Goal: Information Seeking & Learning: Learn about a topic

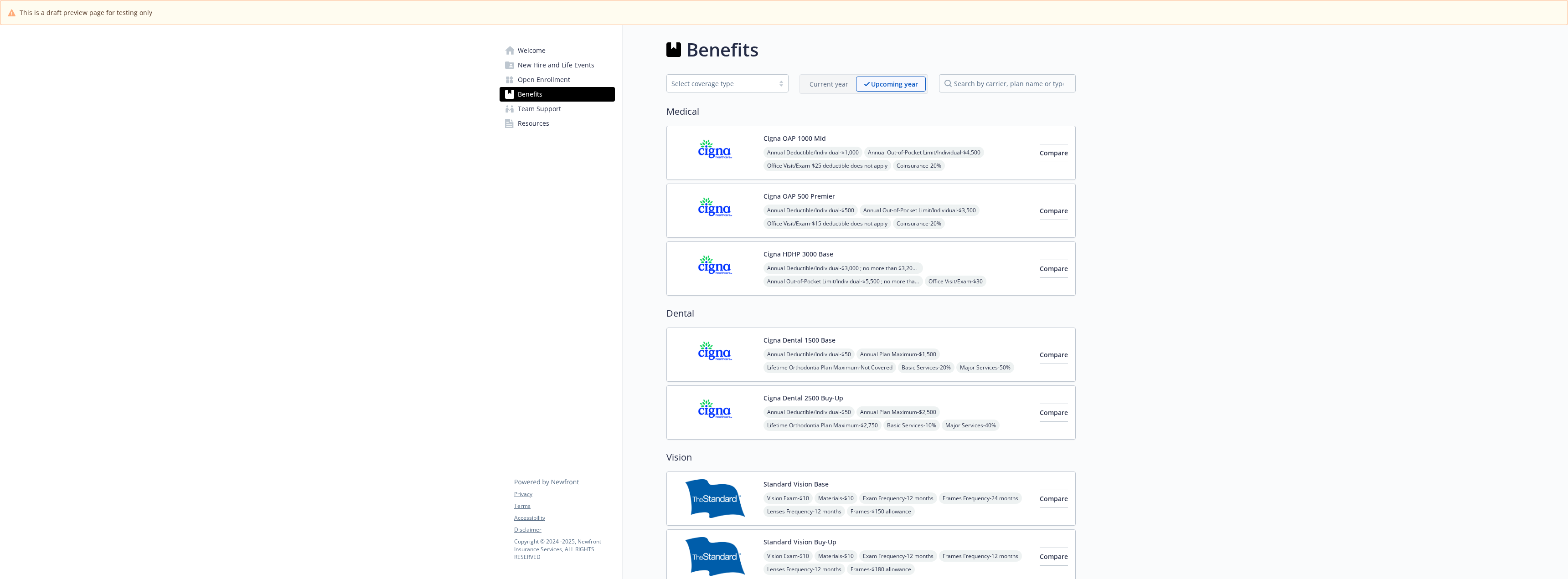
click at [1042, 164] on div "Compare" at bounding box center [1053, 152] width 28 height 39
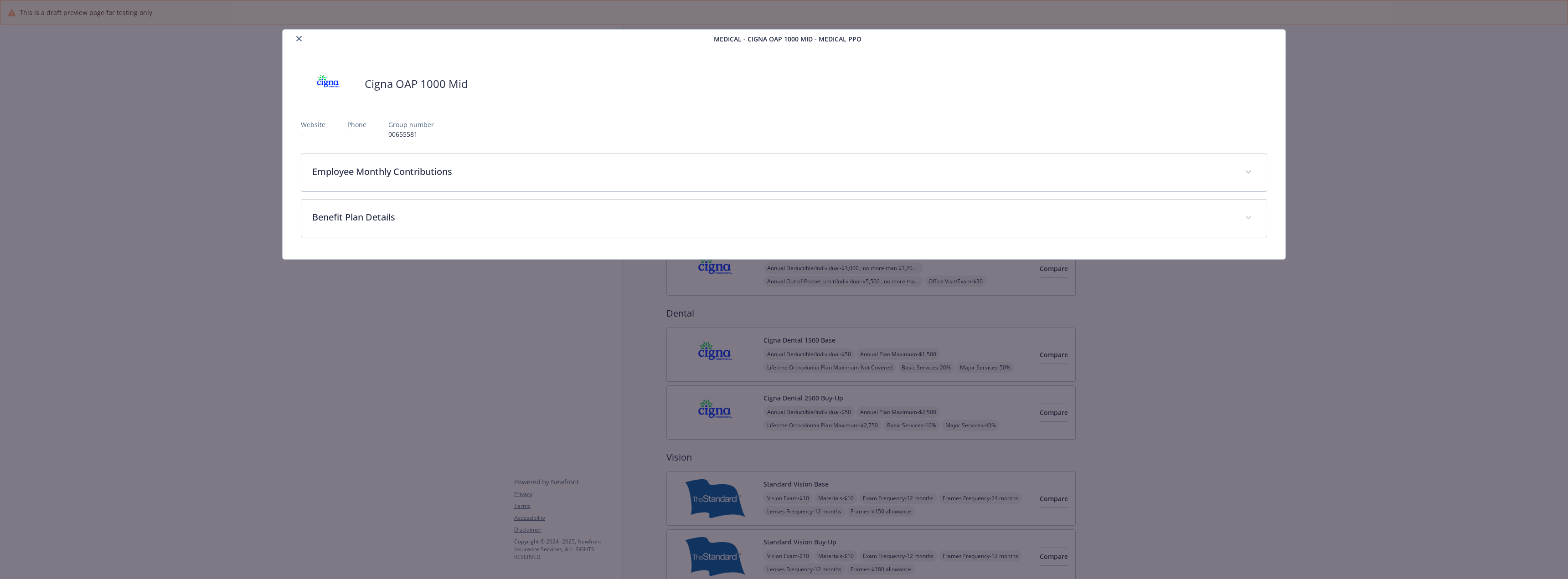
click at [300, 39] on icon "close" at bounding box center [298, 39] width 5 height 5
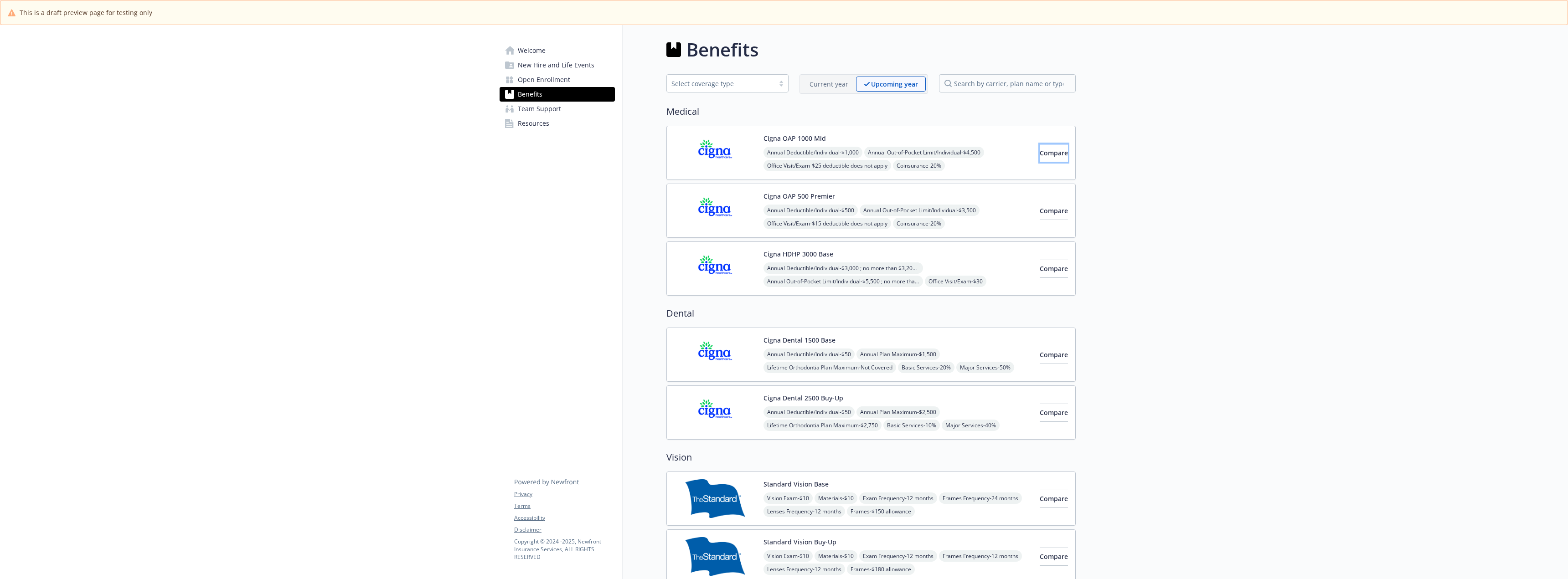
click at [1039, 148] on span "Compare" at bounding box center [1053, 152] width 28 height 8
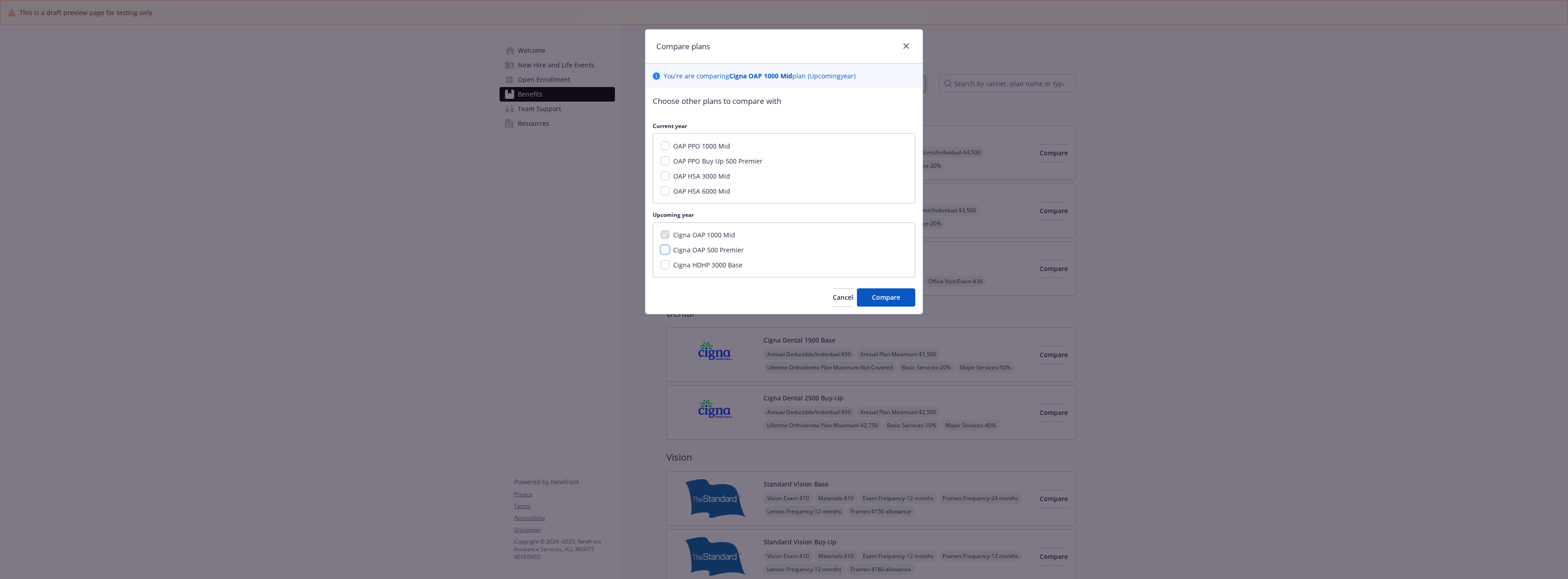
click at [664, 252] on input "Cigna OAP 500 Premier" at bounding box center [665, 250] width 9 height 9
checkbox input "true"
click at [666, 264] on input "Cigna HDHP 3000 Base" at bounding box center [665, 265] width 9 height 9
checkbox input "true"
click at [882, 310] on span "Compare" at bounding box center [886, 306] width 28 height 8
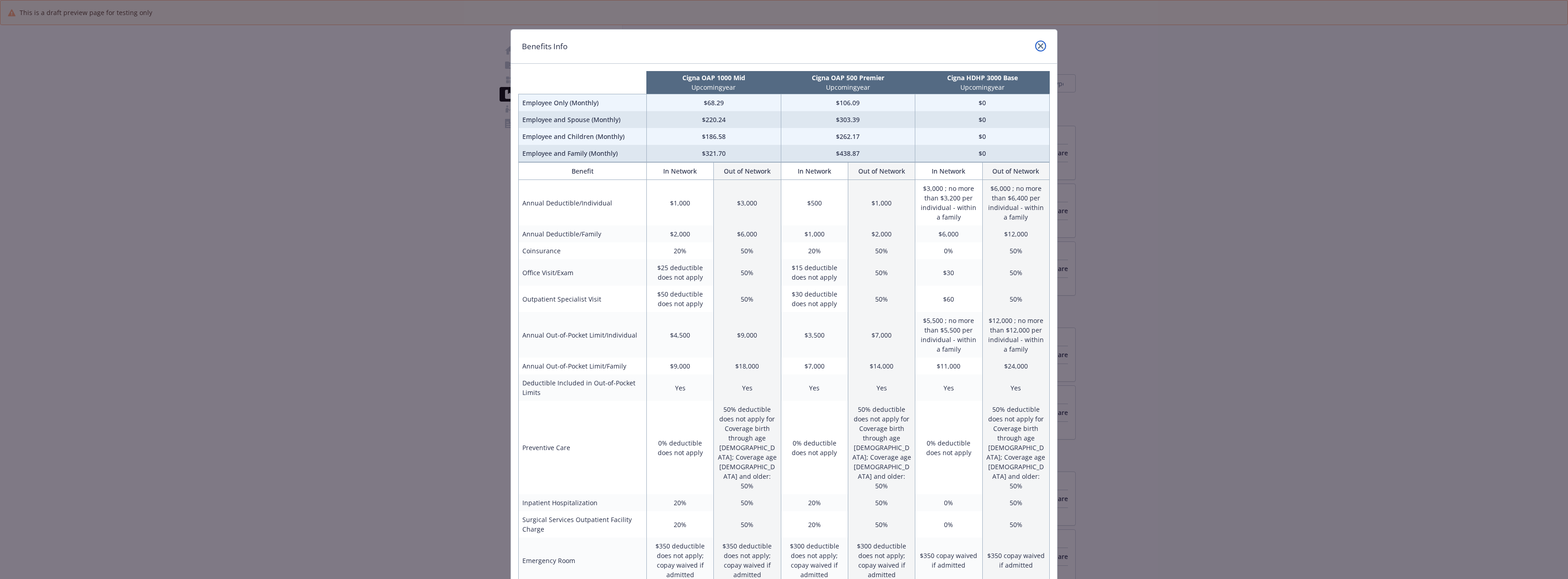
click at [1038, 48] on icon "close" at bounding box center [1040, 45] width 5 height 5
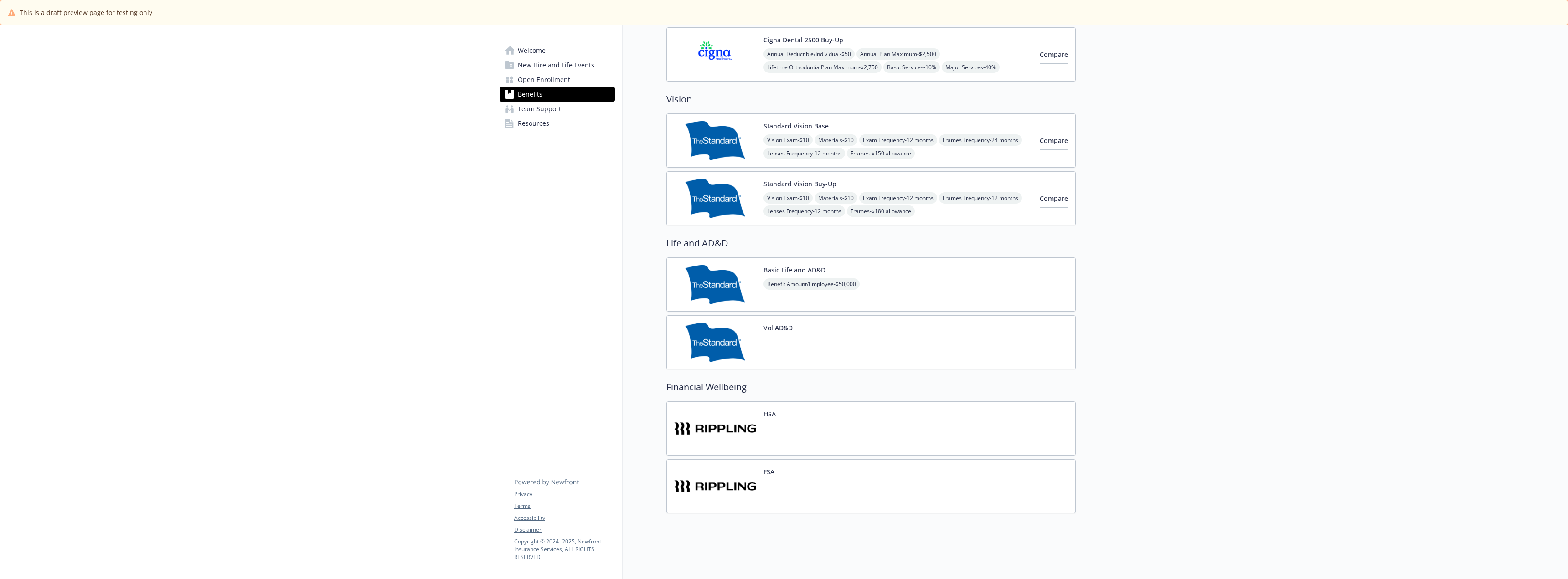
scroll to position [365, 0]
click at [831, 413] on div "HSA" at bounding box center [871, 428] width 409 height 54
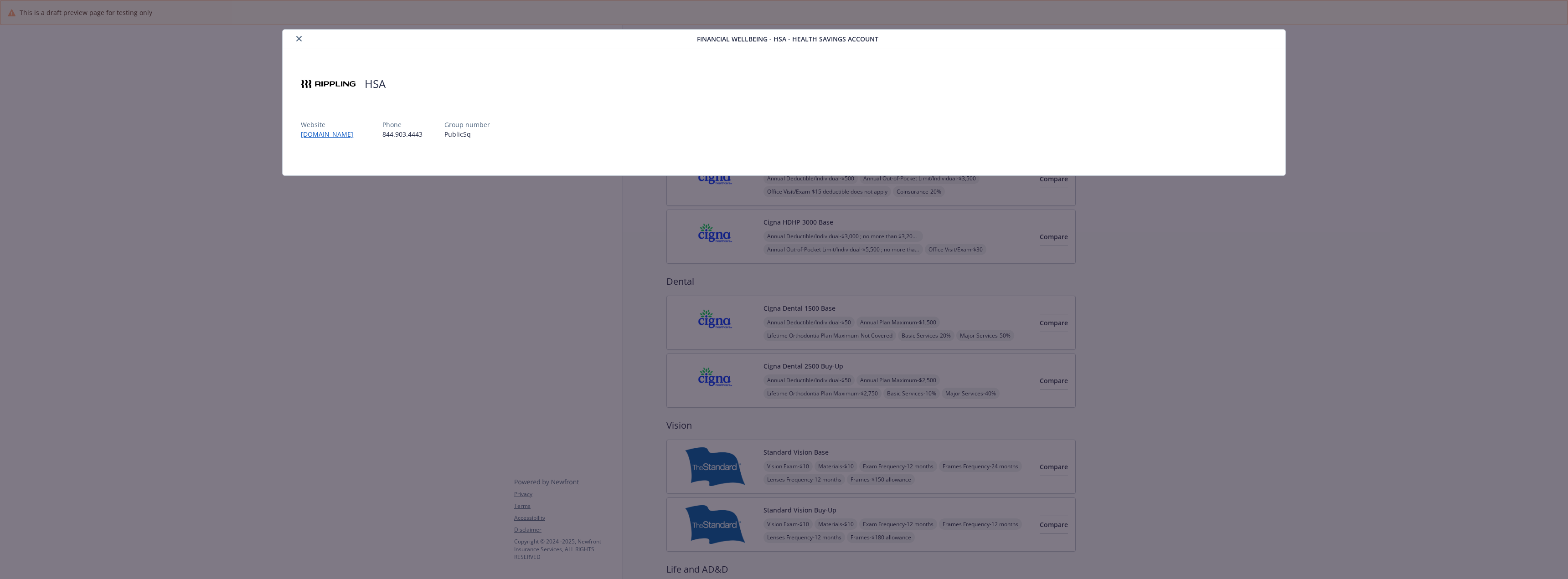
scroll to position [365, 0]
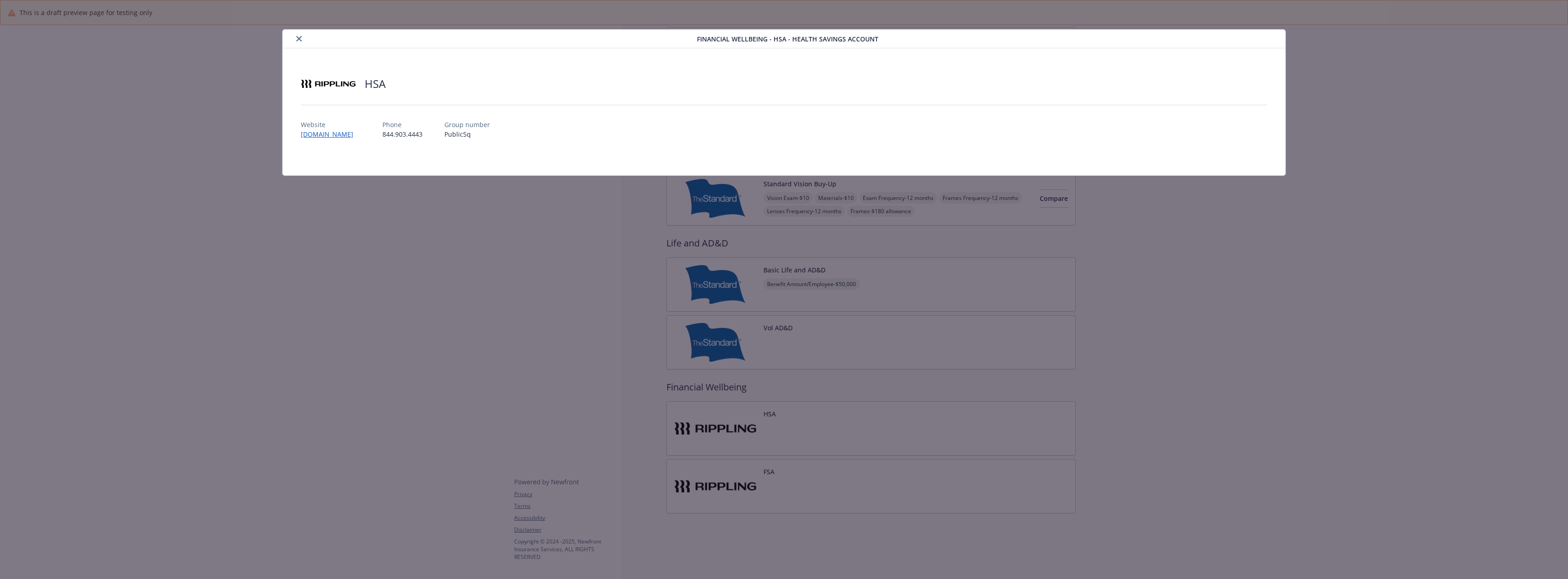
click at [298, 36] on button "close" at bounding box center [298, 39] width 11 height 11
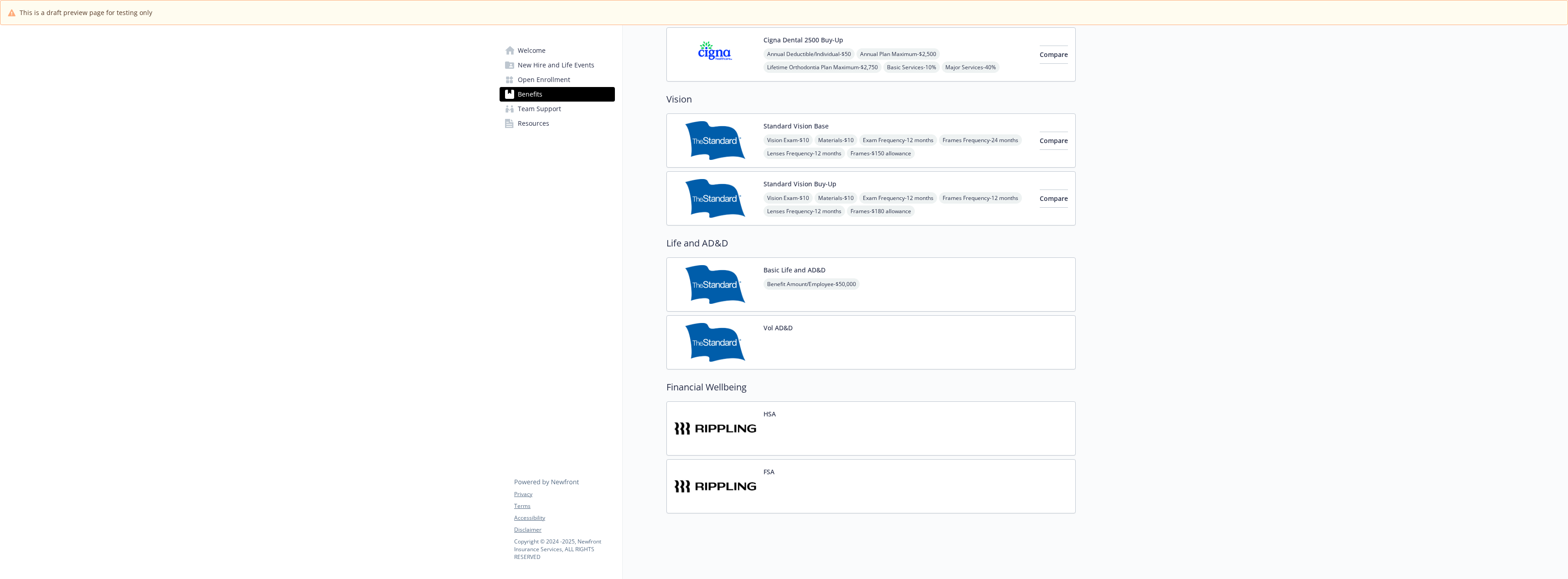
click at [773, 481] on div at bounding box center [769, 493] width 11 height 26
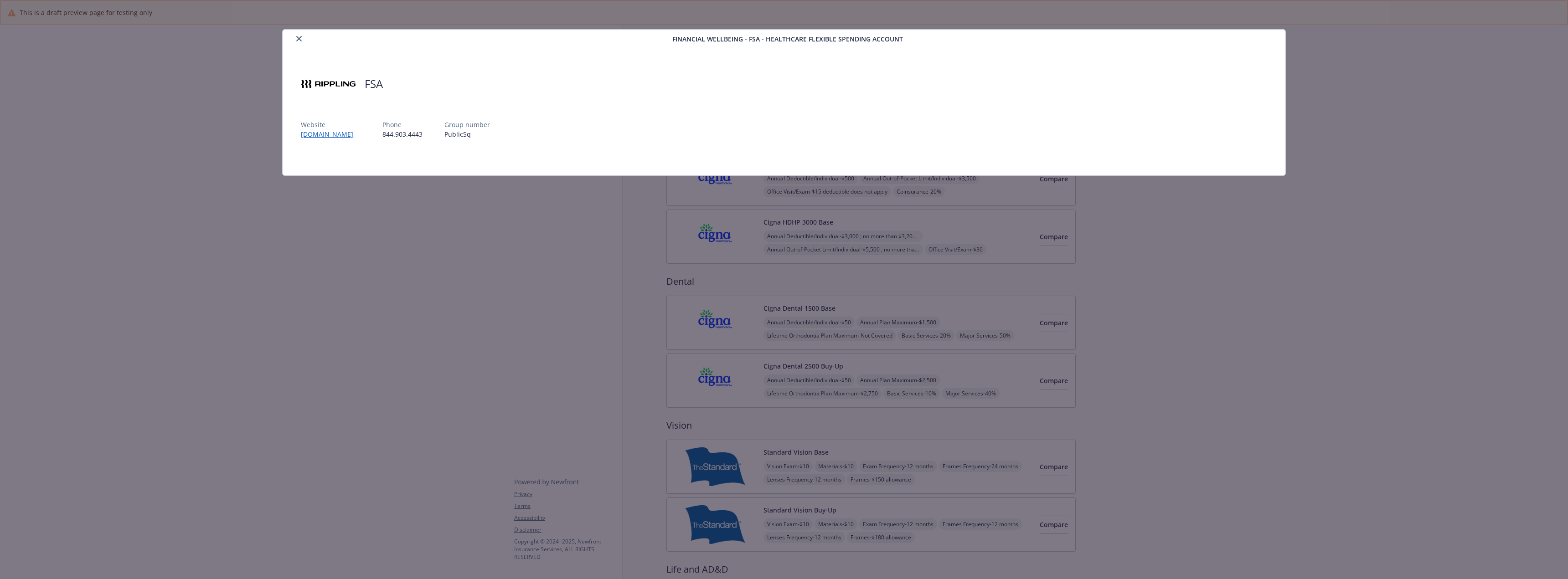
scroll to position [365, 0]
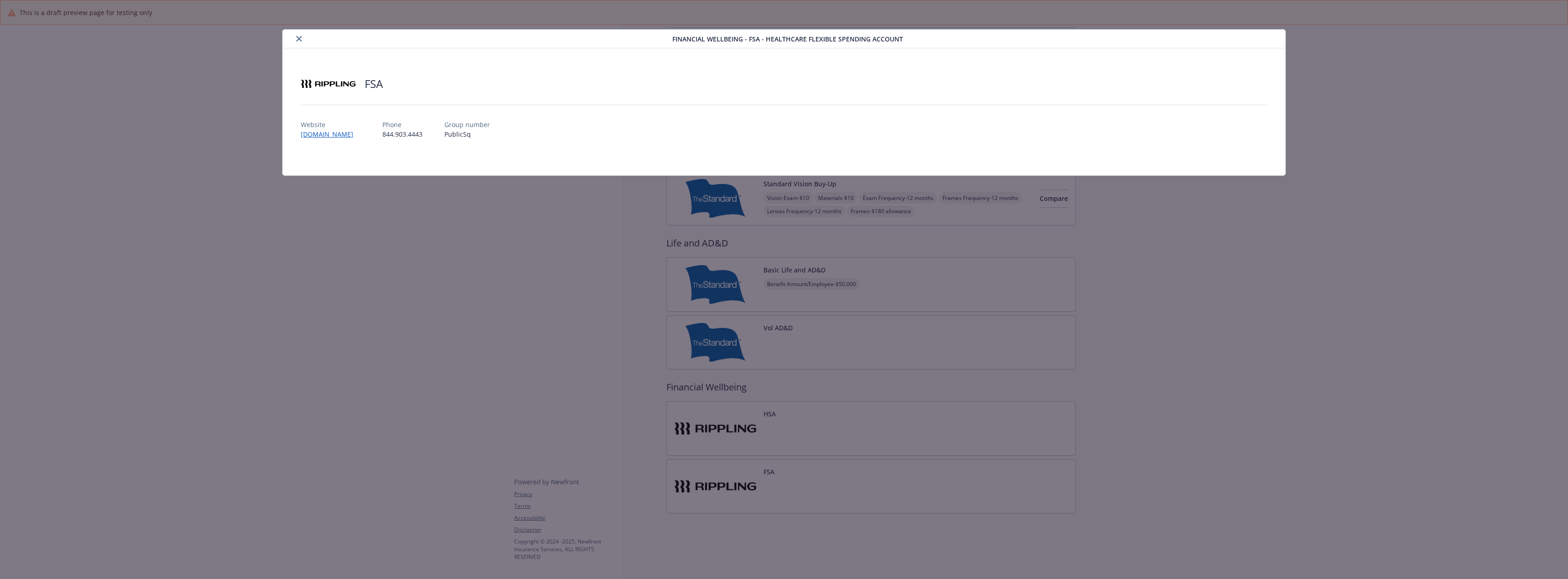
click at [302, 41] on button "close" at bounding box center [298, 39] width 11 height 11
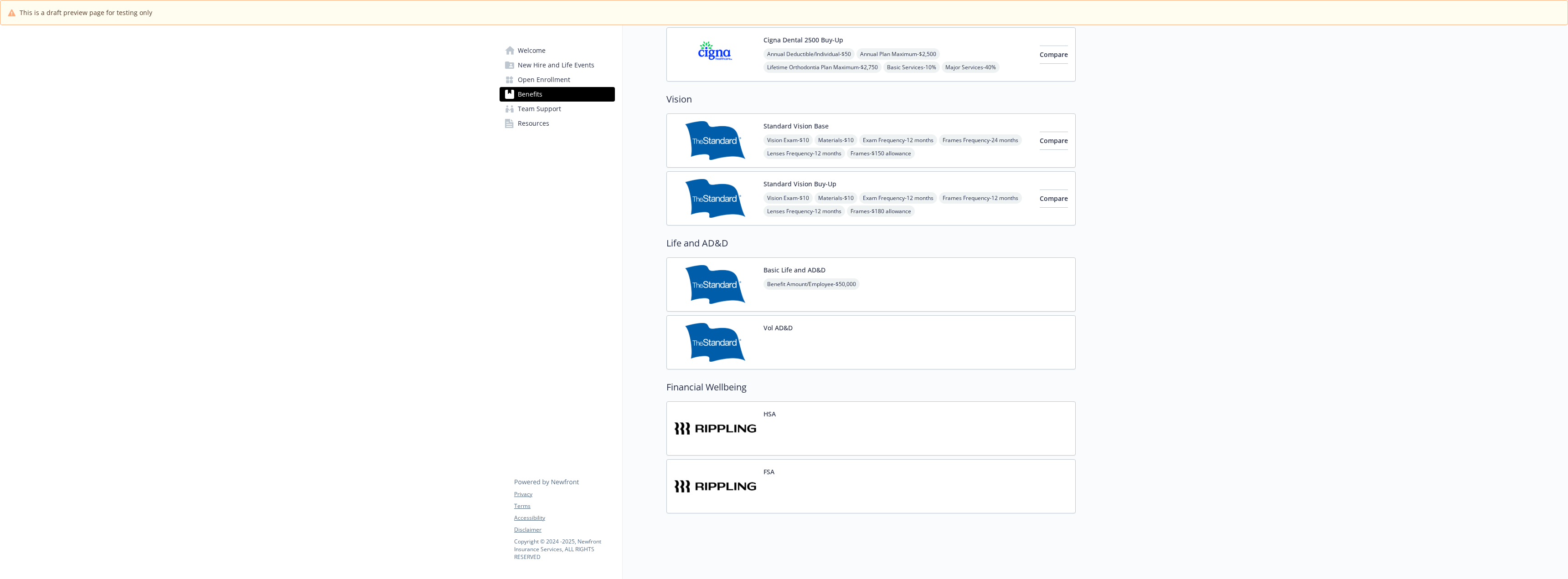
click at [775, 481] on div "FSA" at bounding box center [871, 486] width 409 height 54
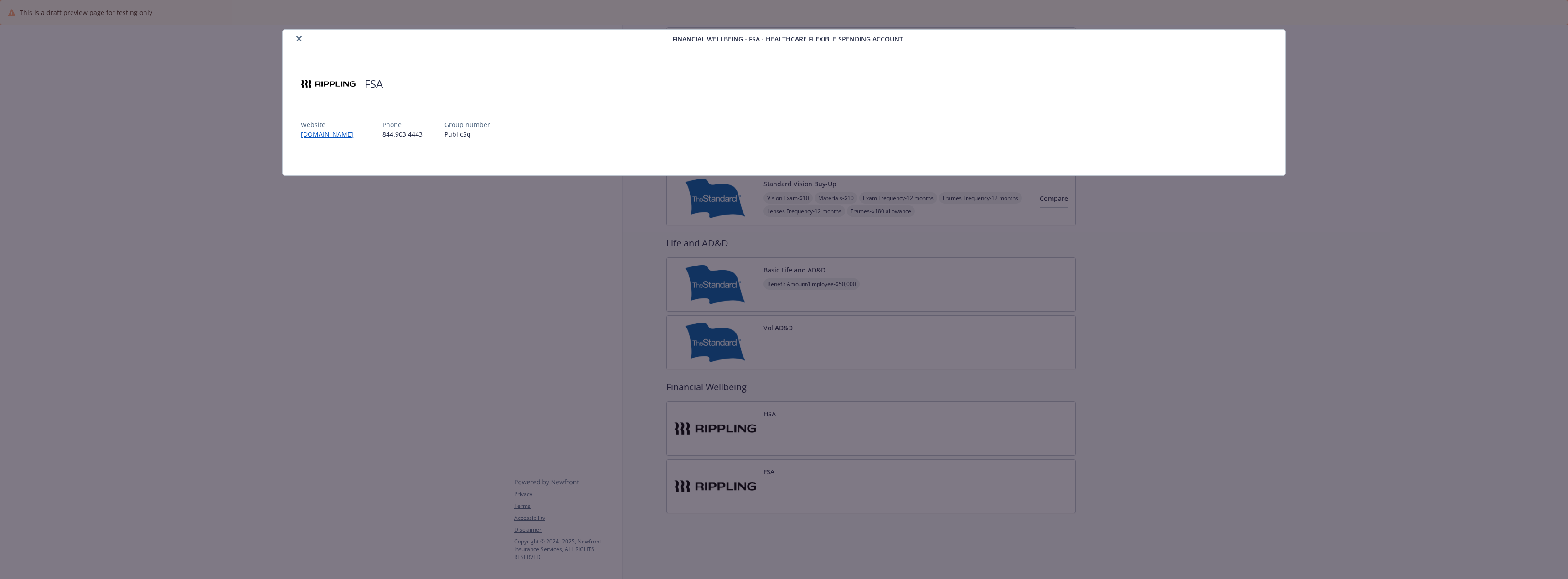
click at [298, 39] on icon "close" at bounding box center [298, 39] width 5 height 5
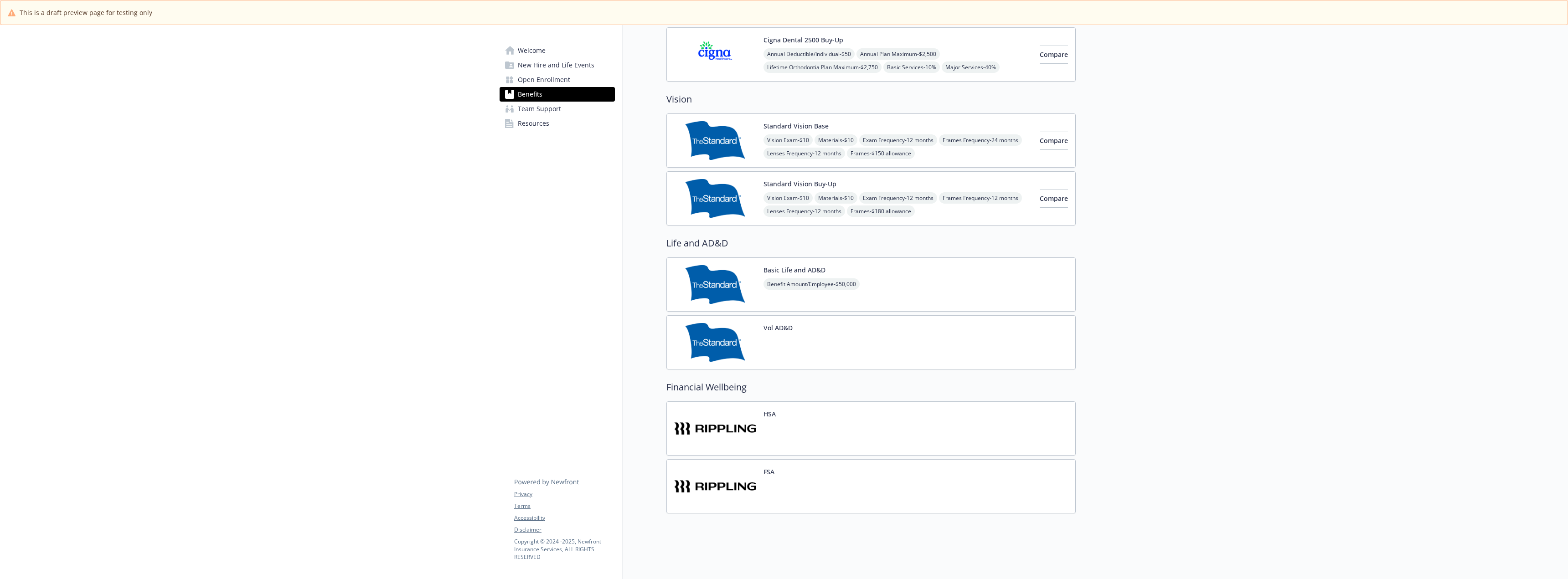
click at [799, 426] on div "HSA" at bounding box center [871, 428] width 409 height 54
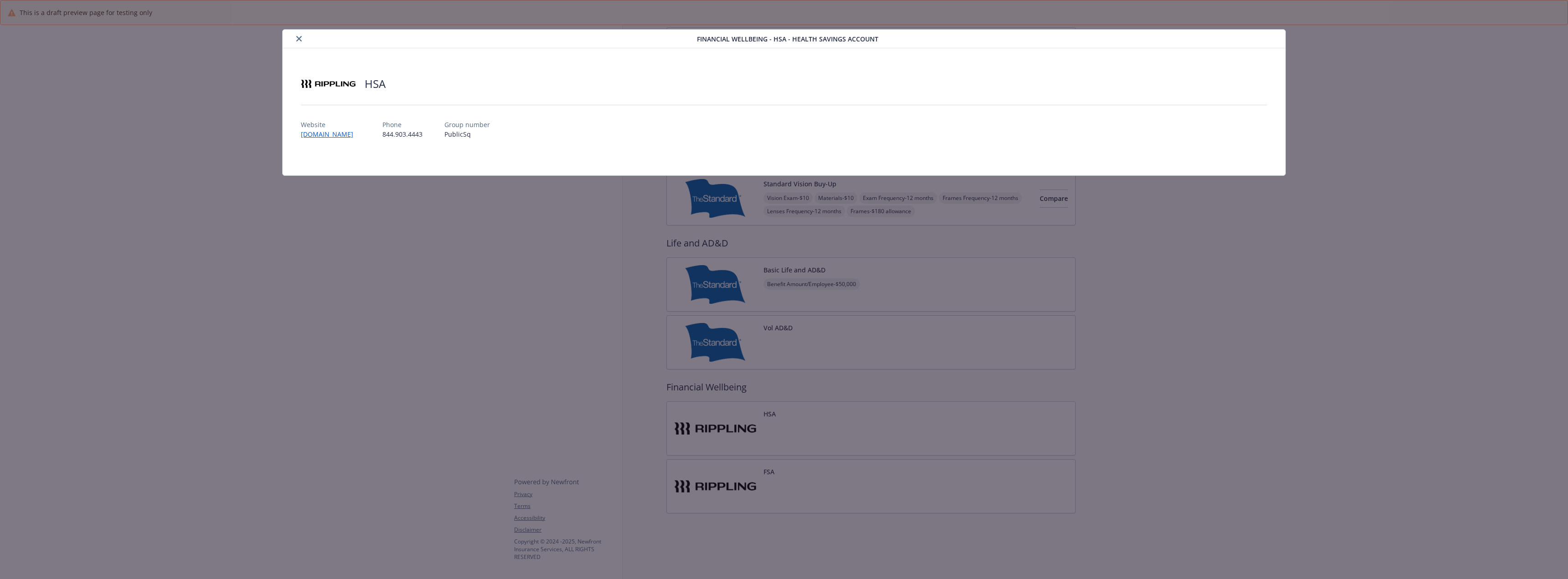
click at [296, 36] on icon "close" at bounding box center [298, 39] width 5 height 5
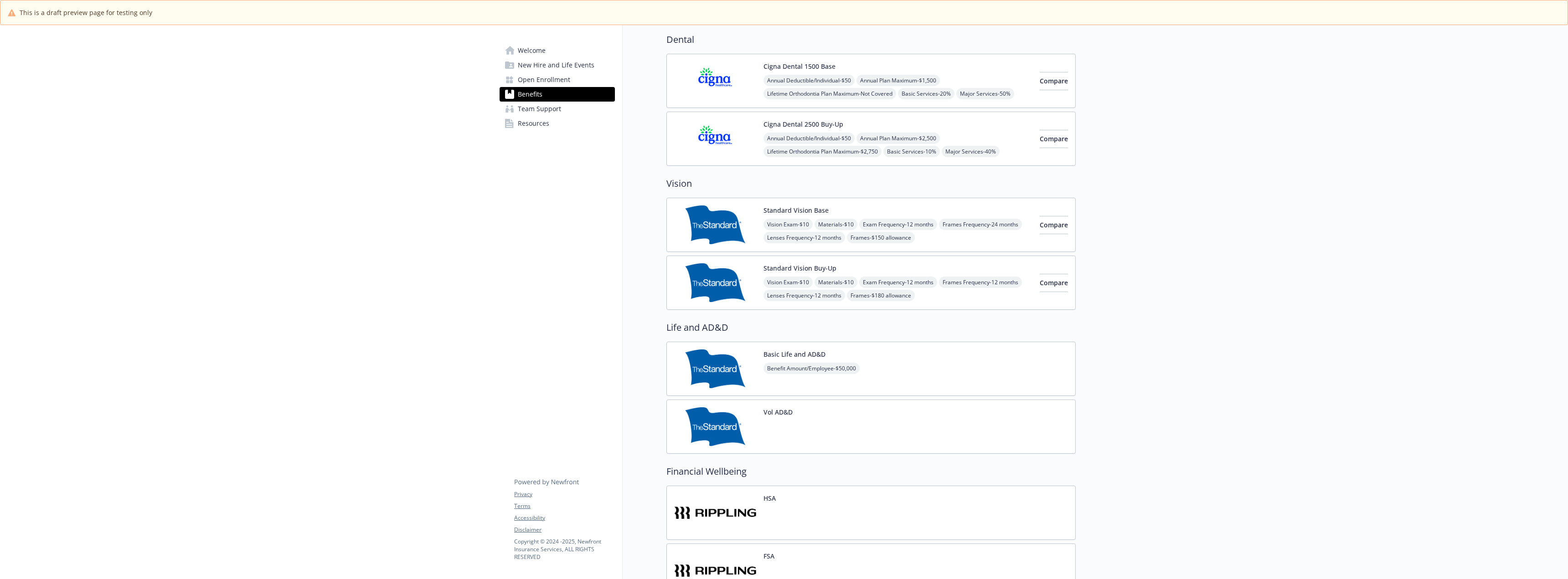
click at [804, 360] on div "Basic Life and AD&D Benefit Amount/Employee - $50,000" at bounding box center [811, 368] width 96 height 39
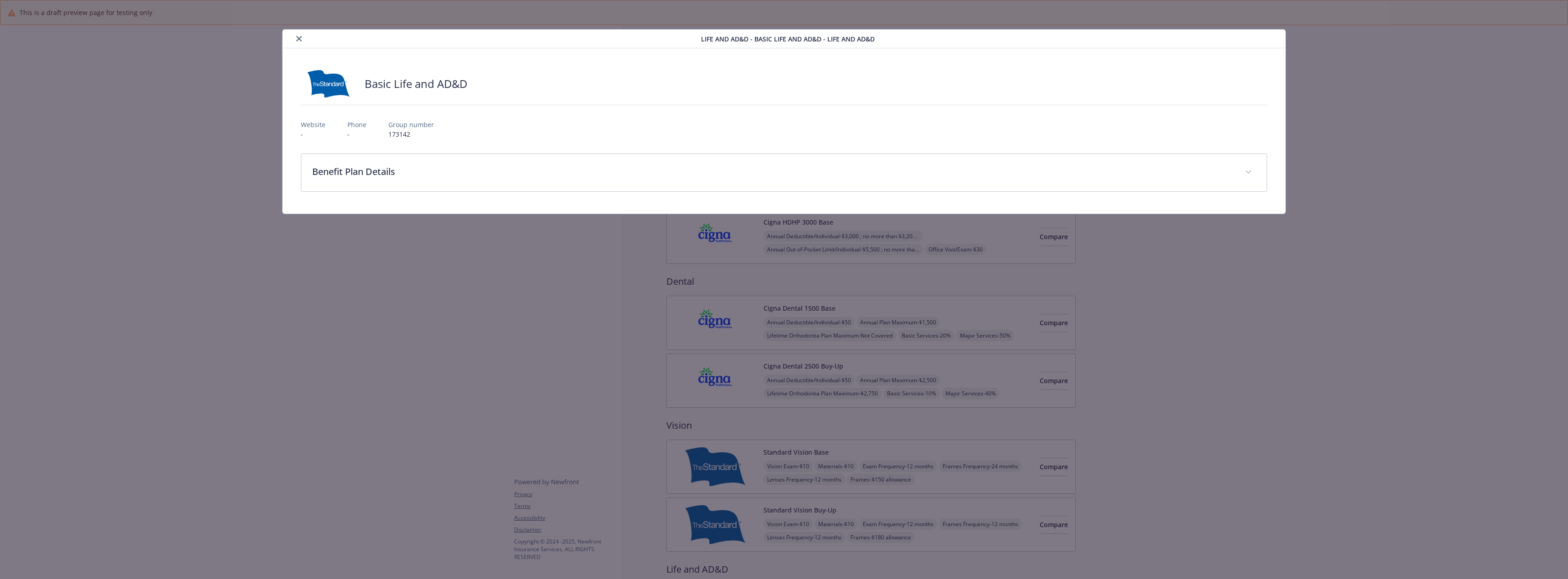
scroll to position [274, 0]
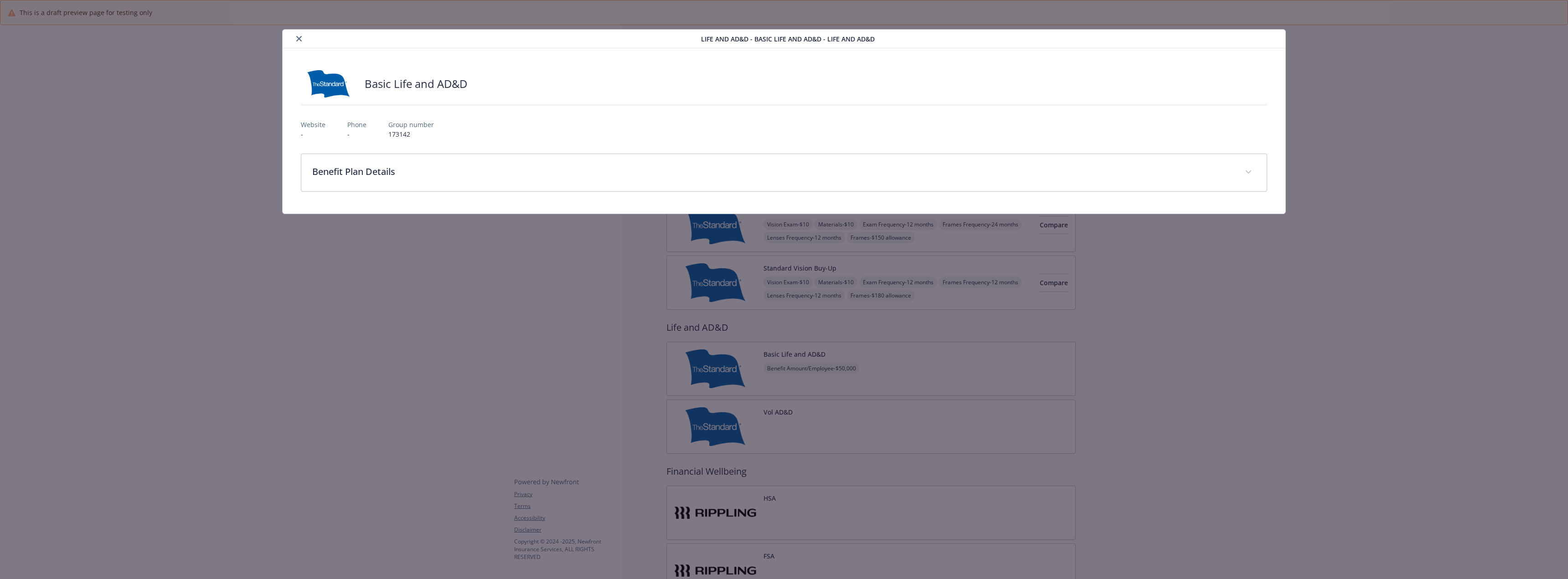
click at [298, 41] on icon "close" at bounding box center [298, 39] width 5 height 5
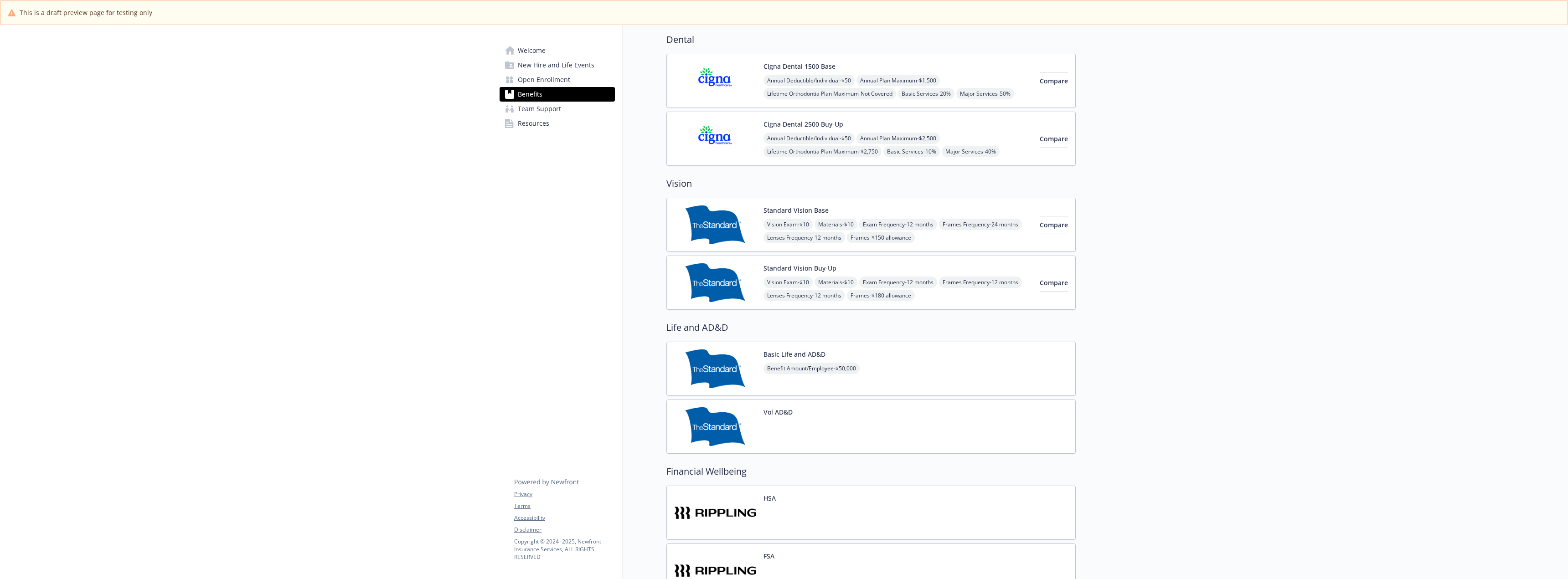
click at [833, 424] on div "Vol AD&D" at bounding box center [871, 427] width 409 height 54
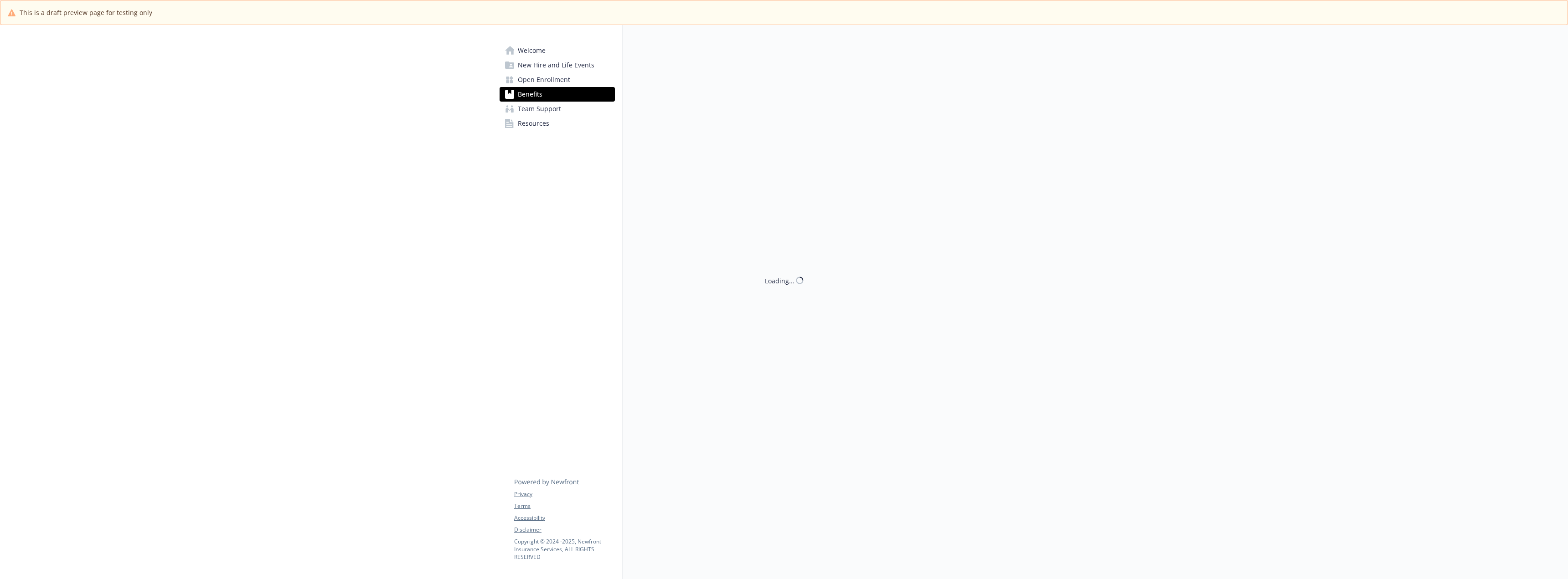
scroll to position [274, 0]
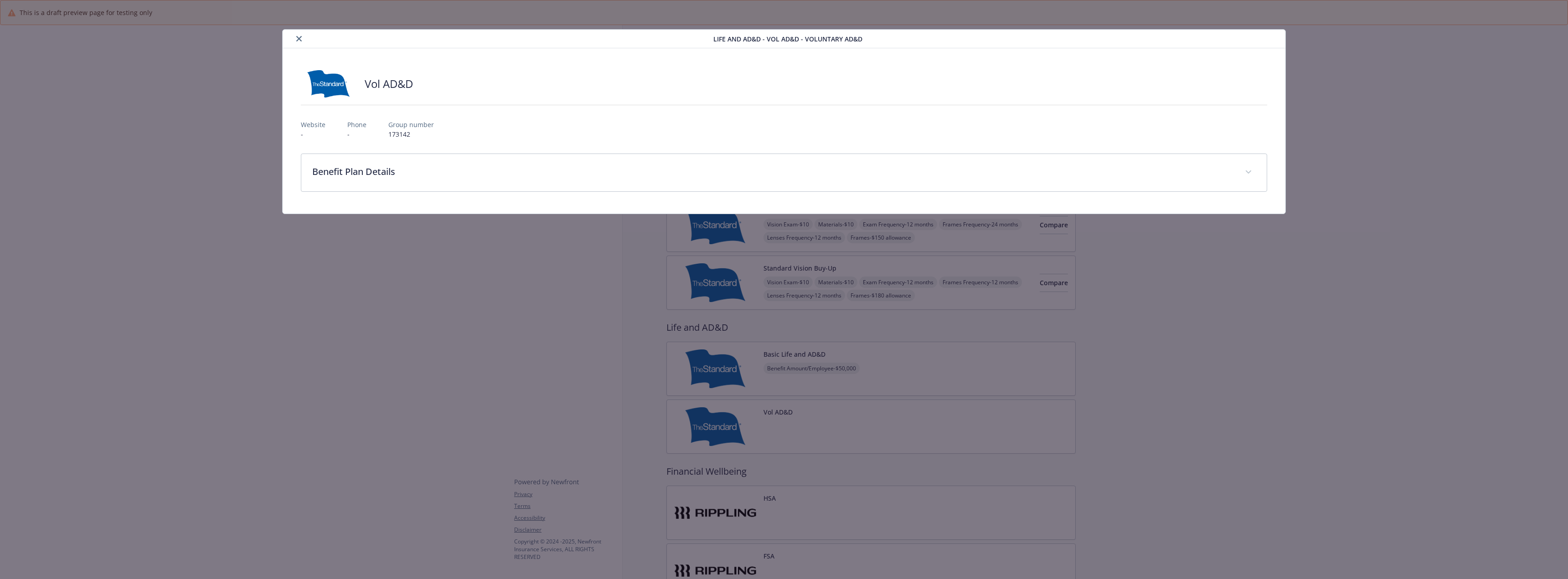
click at [296, 40] on icon "close" at bounding box center [298, 39] width 5 height 5
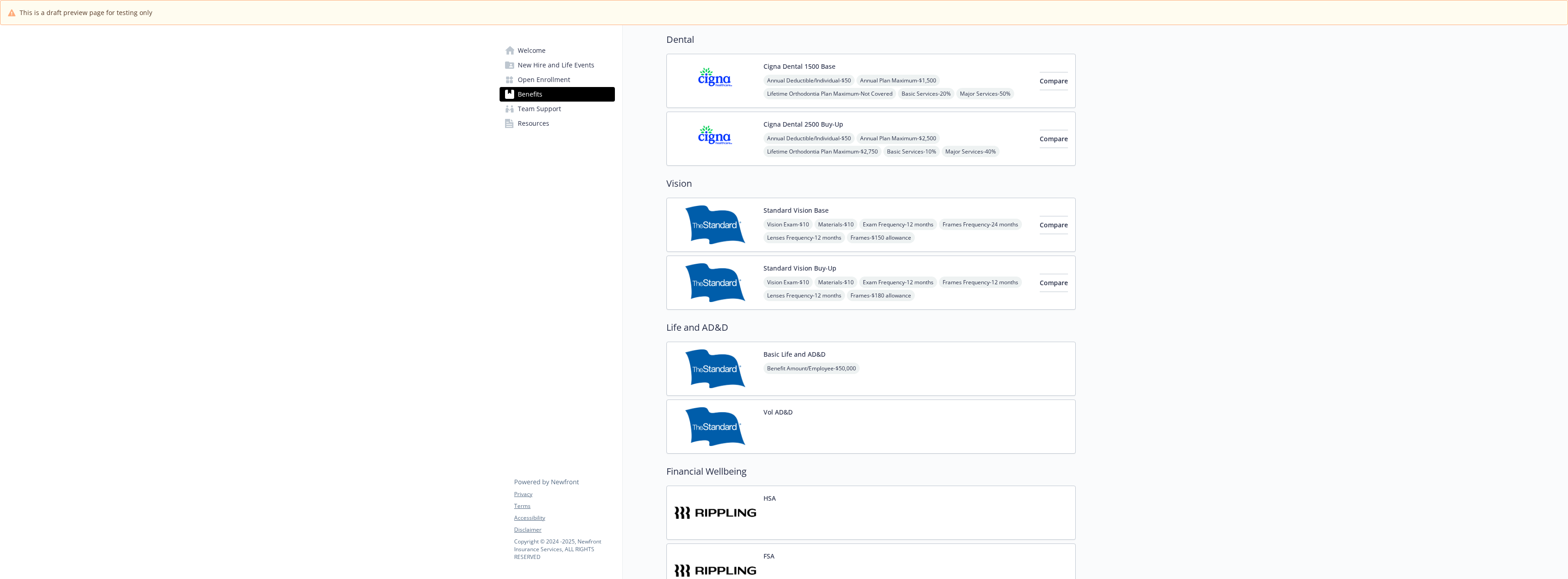
click at [744, 229] on img at bounding box center [715, 224] width 82 height 39
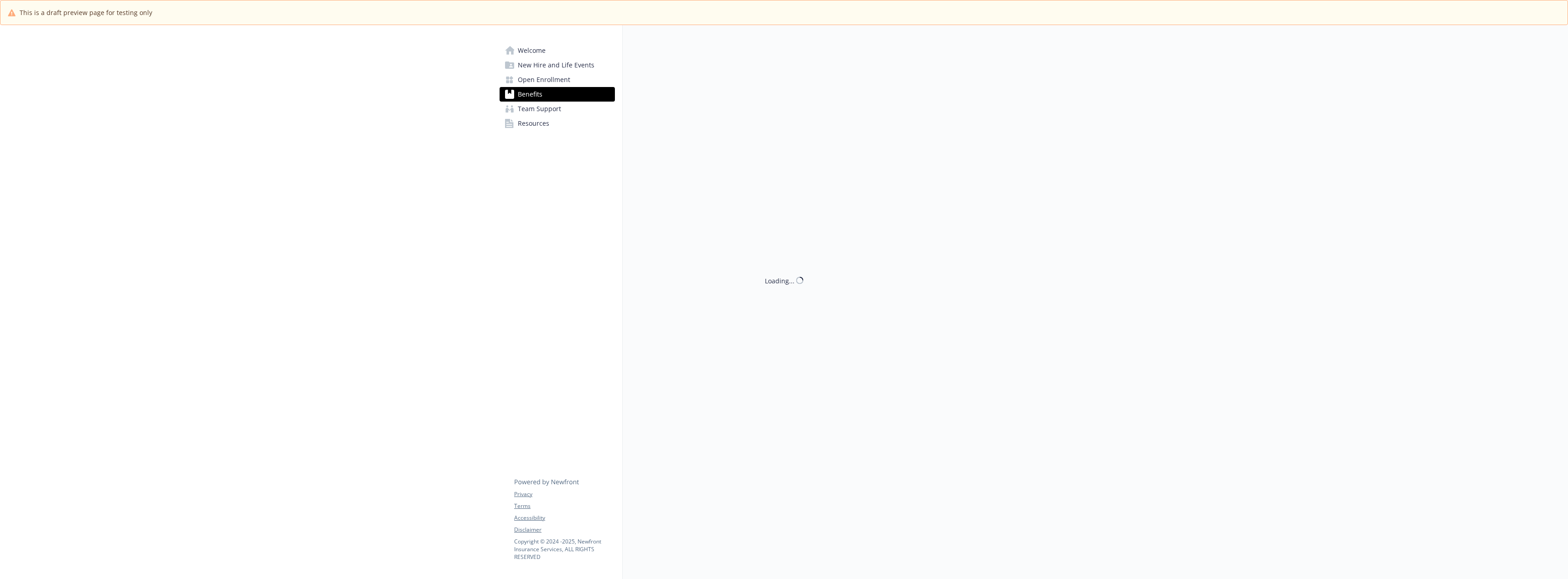
scroll to position [274, 0]
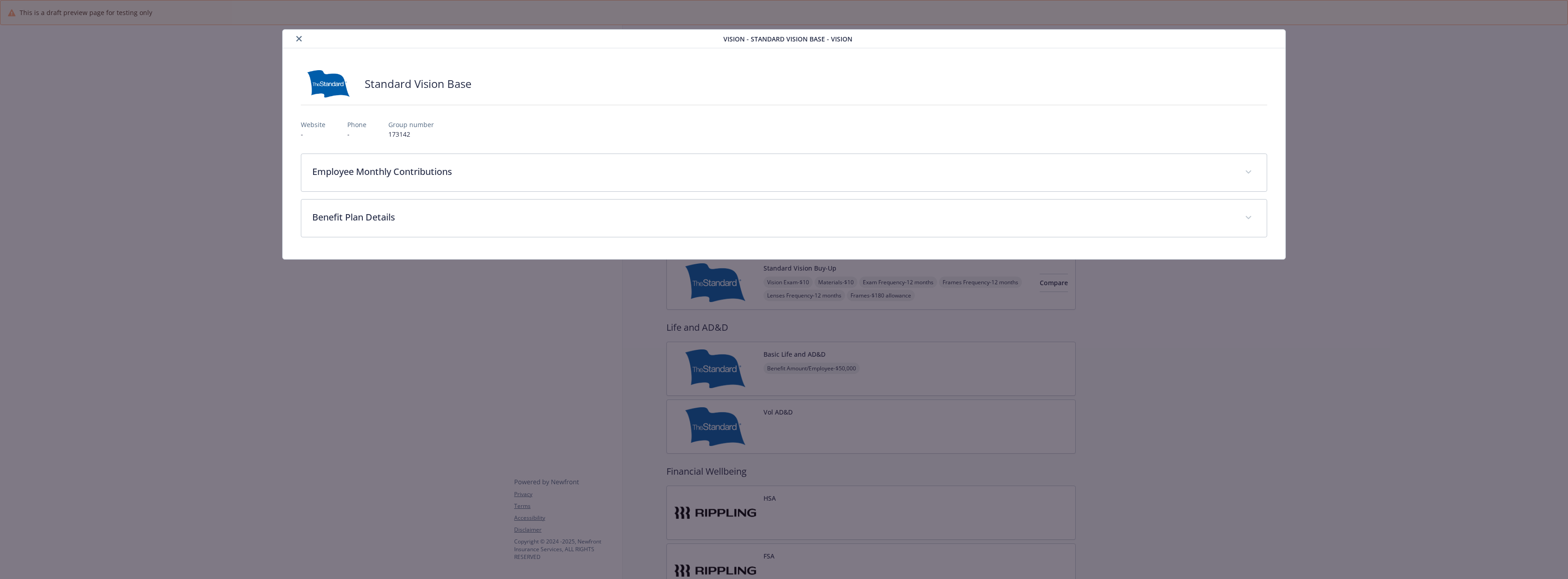
click at [297, 39] on icon "close" at bounding box center [298, 39] width 5 height 5
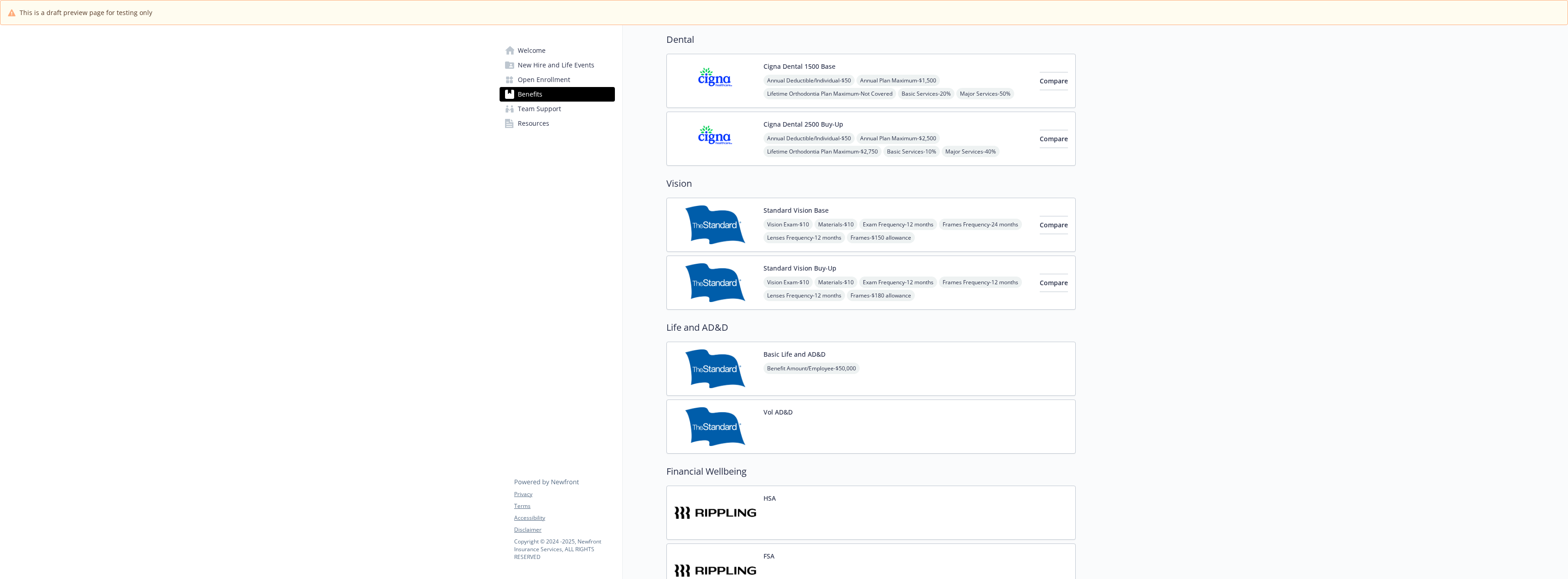
click at [728, 276] on img at bounding box center [715, 282] width 82 height 39
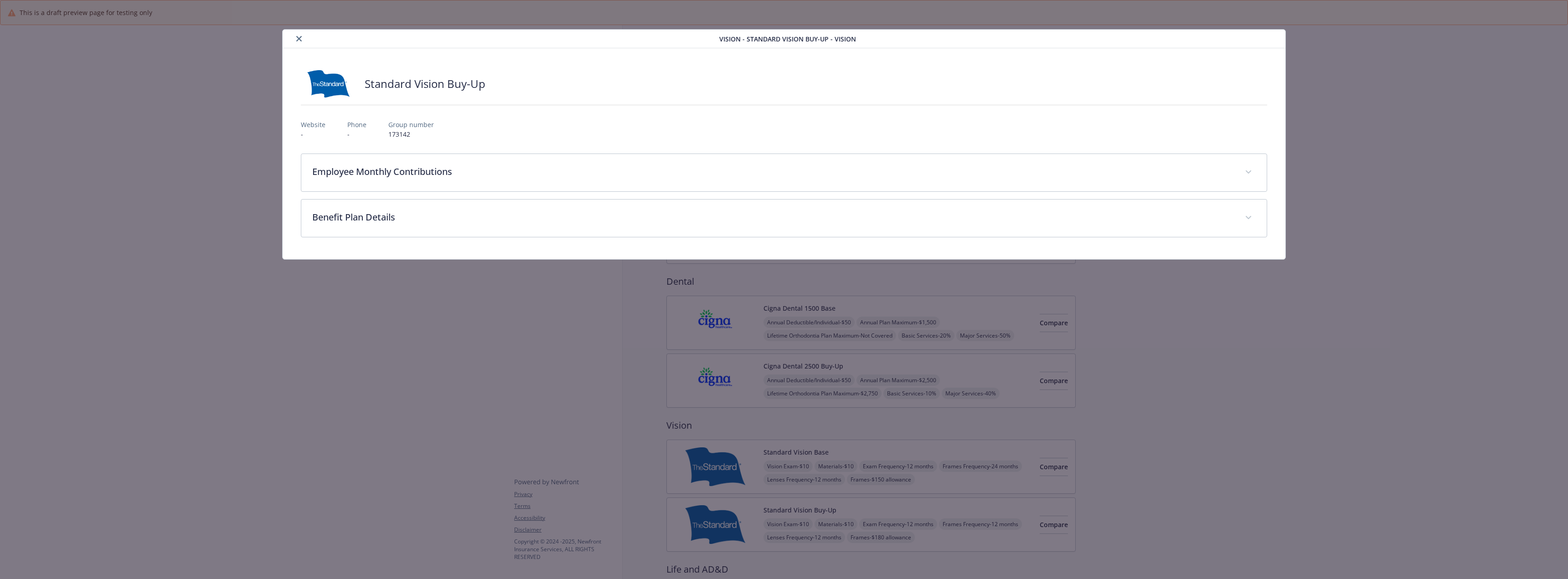
scroll to position [274, 0]
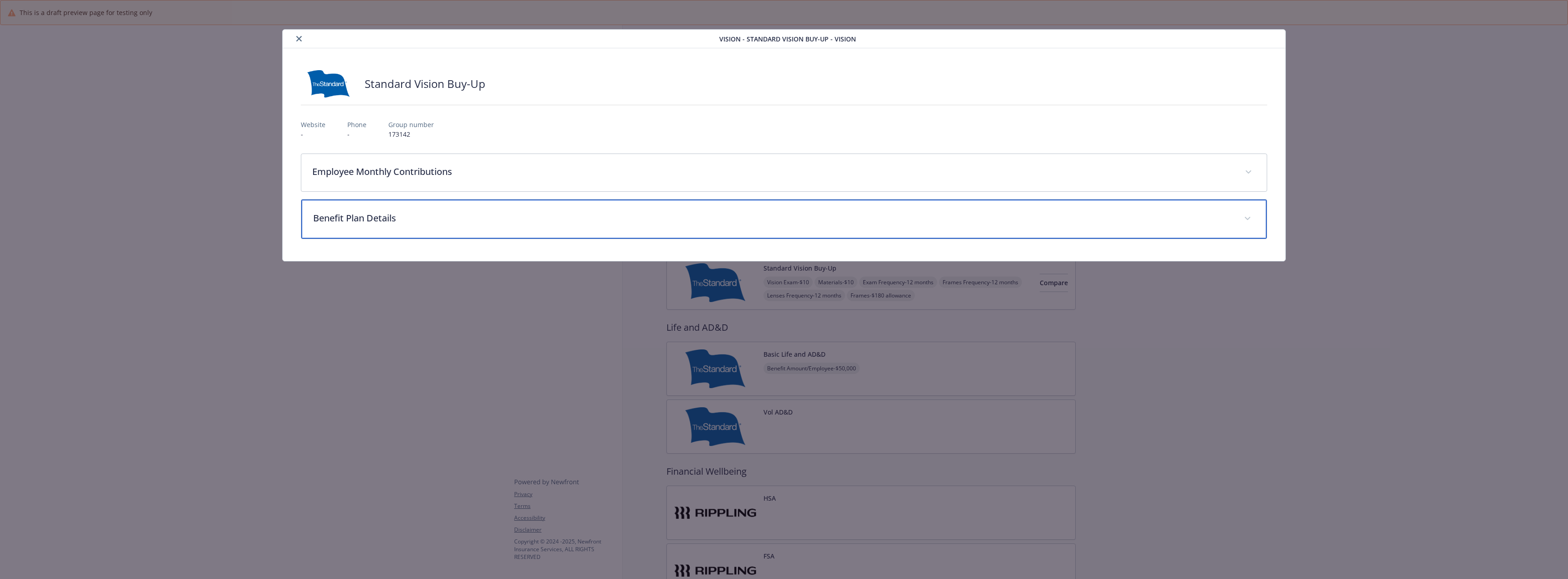
click at [419, 221] on p "Benefit Plan Details" at bounding box center [773, 218] width 920 height 14
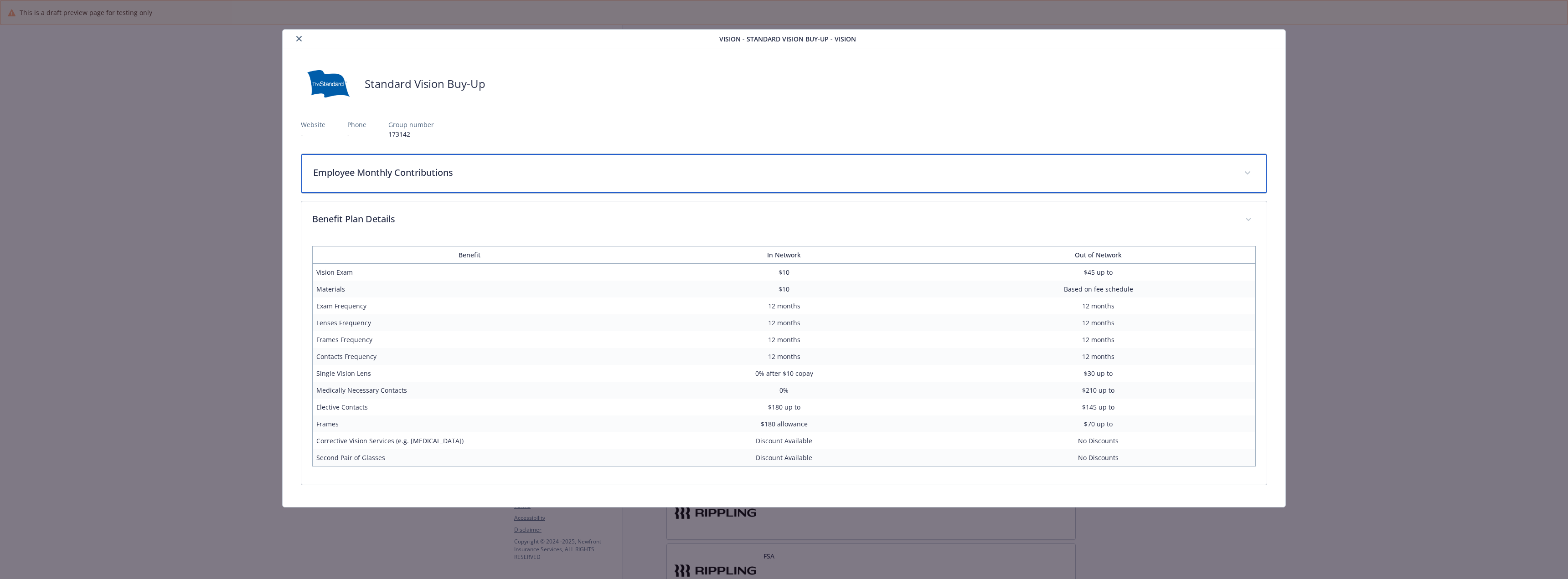
click at [423, 187] on div "Employee Monthly Contributions" at bounding box center [784, 173] width 965 height 39
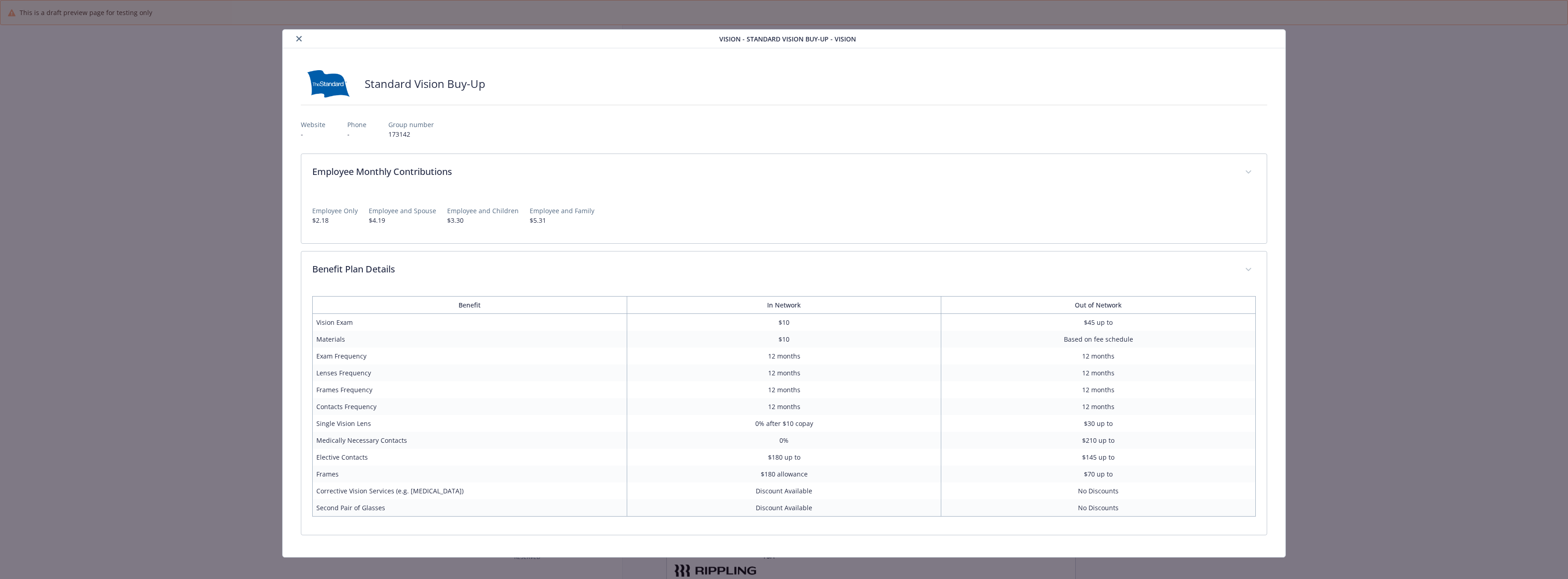
click at [296, 41] on icon "close" at bounding box center [298, 39] width 5 height 5
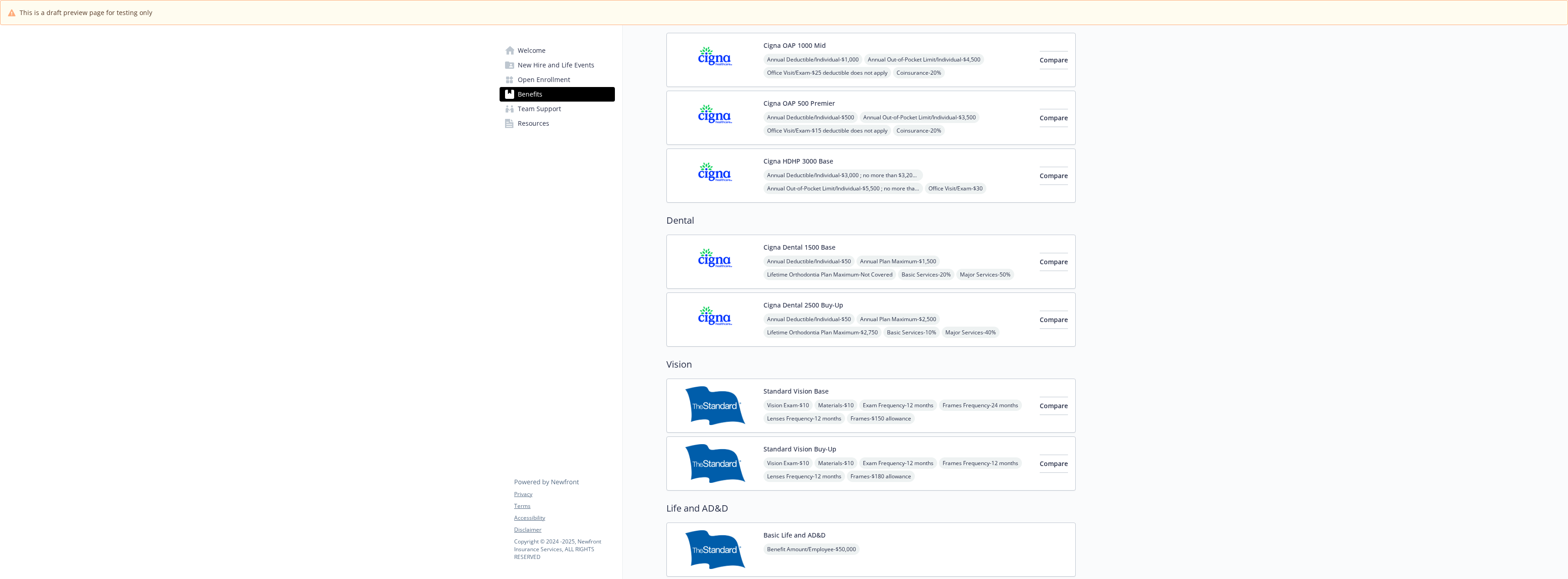
scroll to position [92, 0]
click at [736, 276] on img at bounding box center [715, 263] width 82 height 39
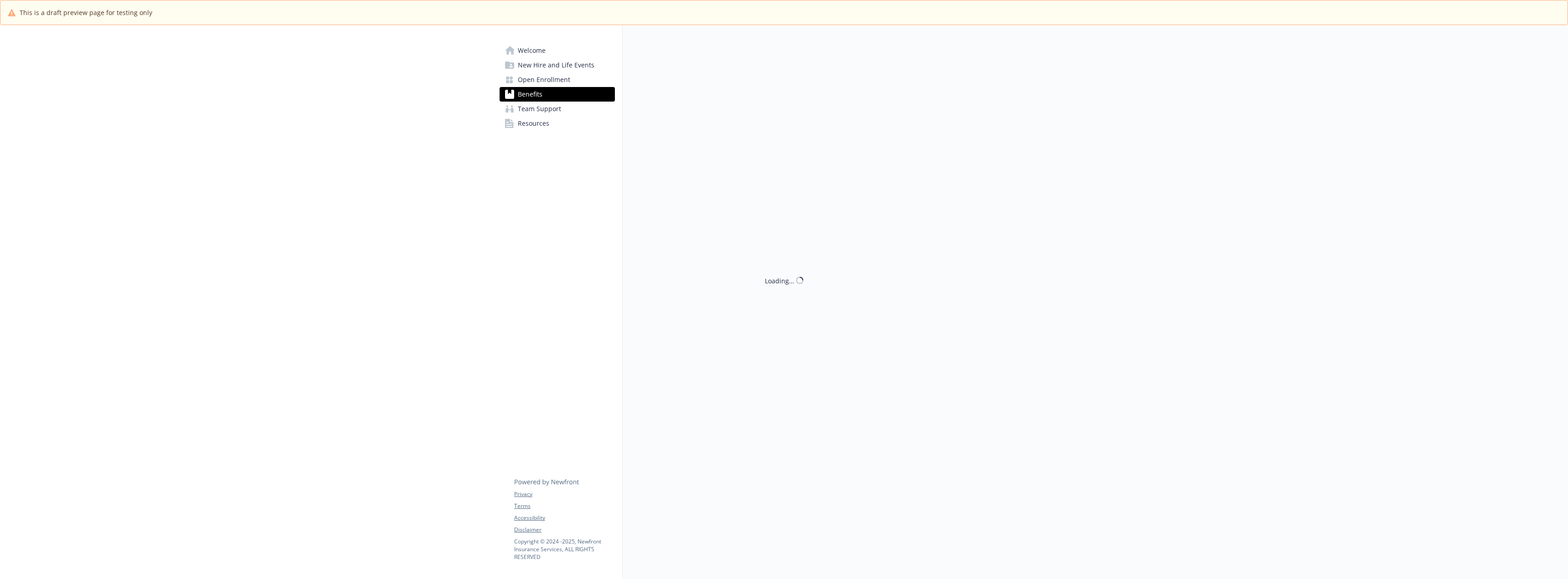
scroll to position [92, 0]
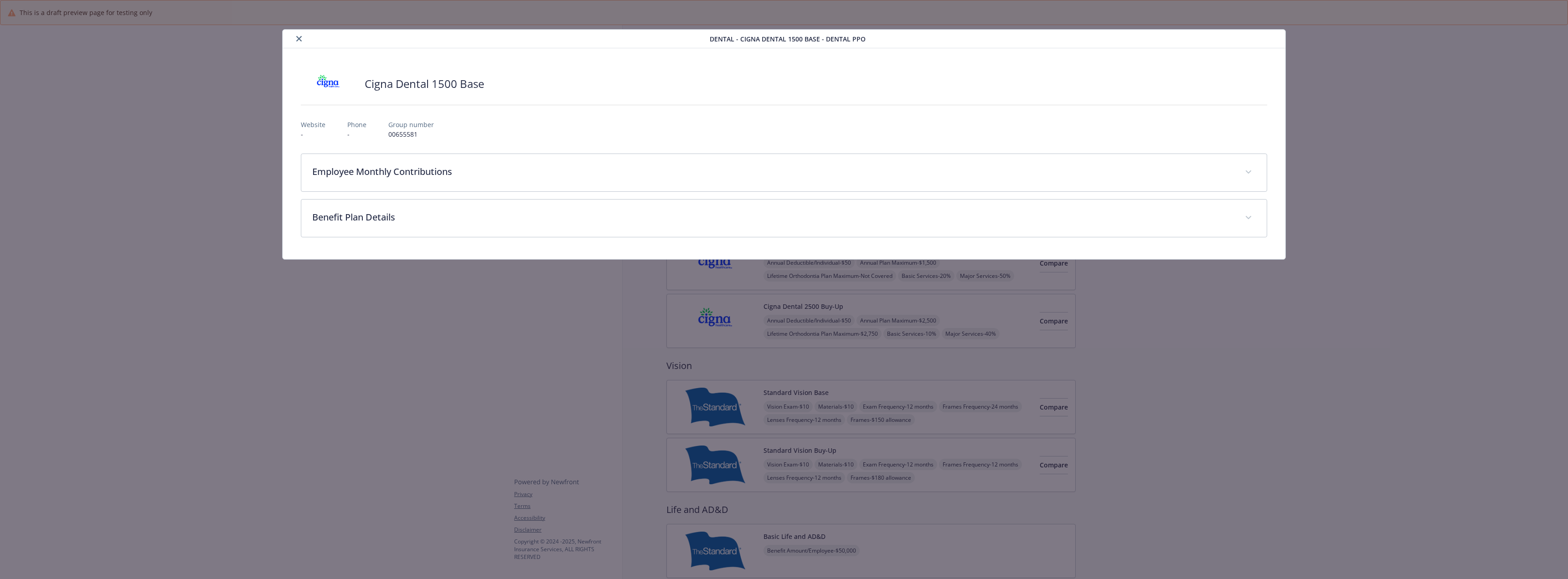
click at [298, 39] on icon "close" at bounding box center [298, 39] width 5 height 5
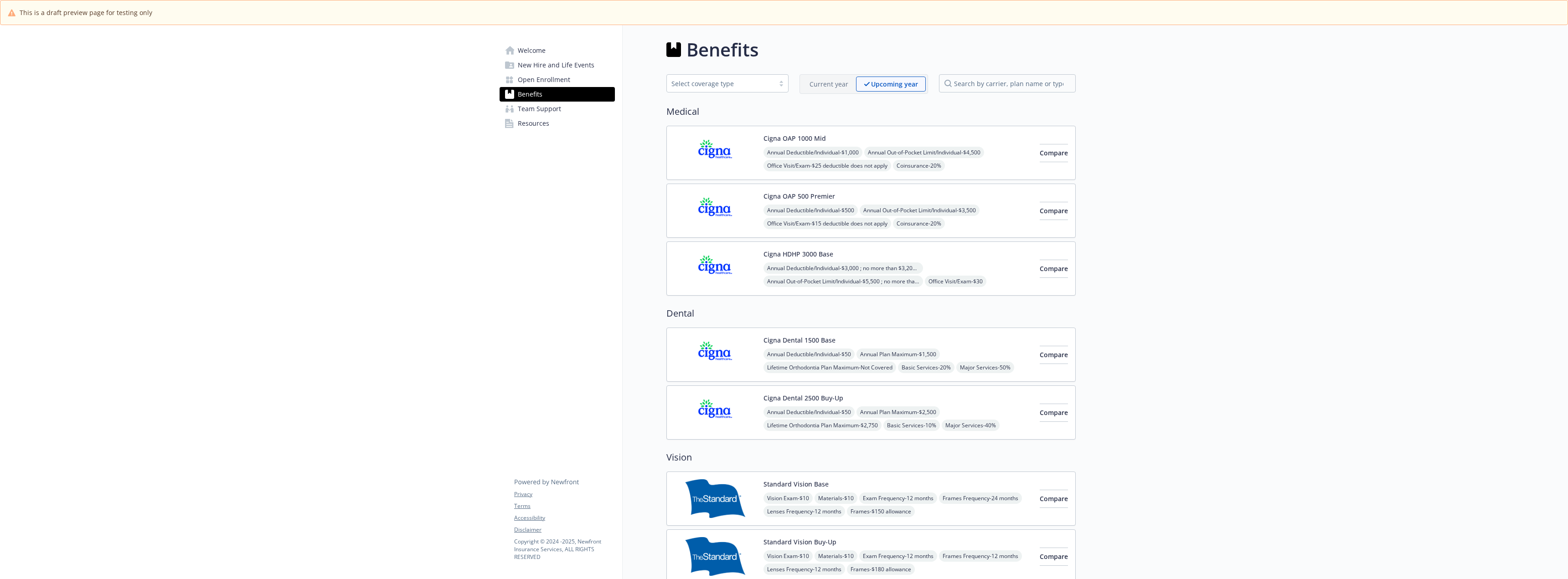
click at [536, 48] on span "Welcome" at bounding box center [531, 50] width 28 height 14
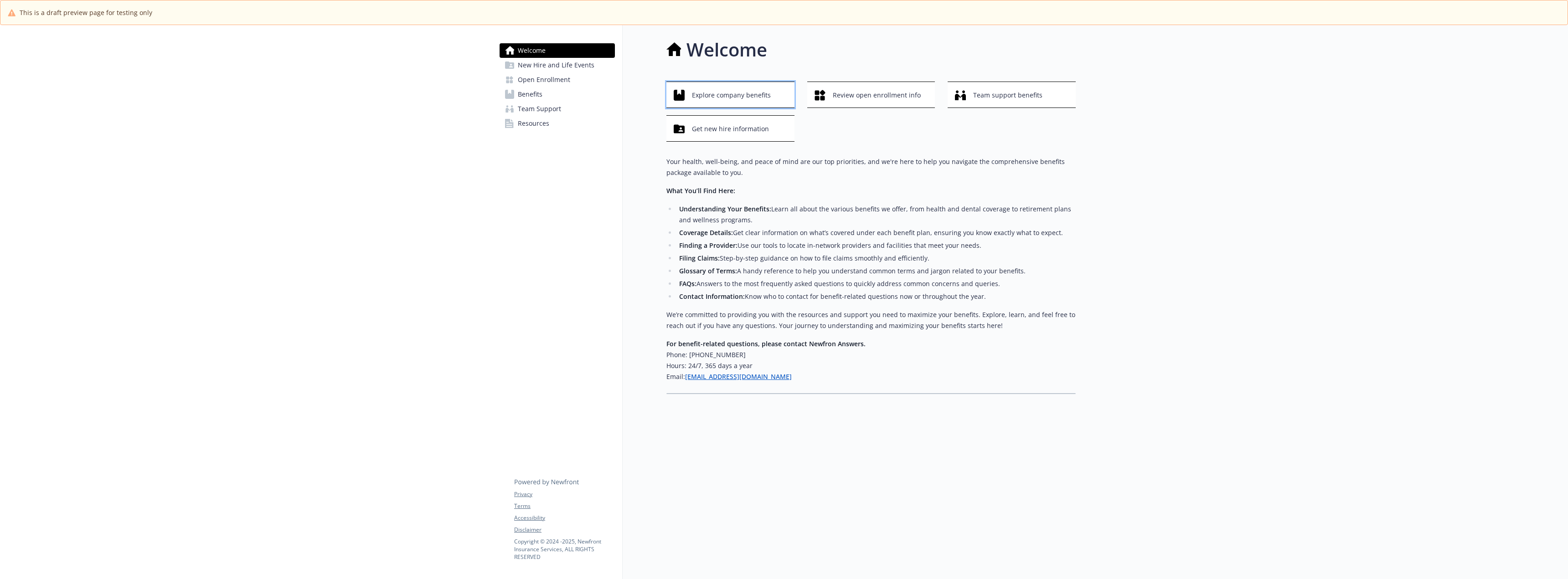
click at [744, 96] on span "Explore company benefits" at bounding box center [731, 95] width 79 height 17
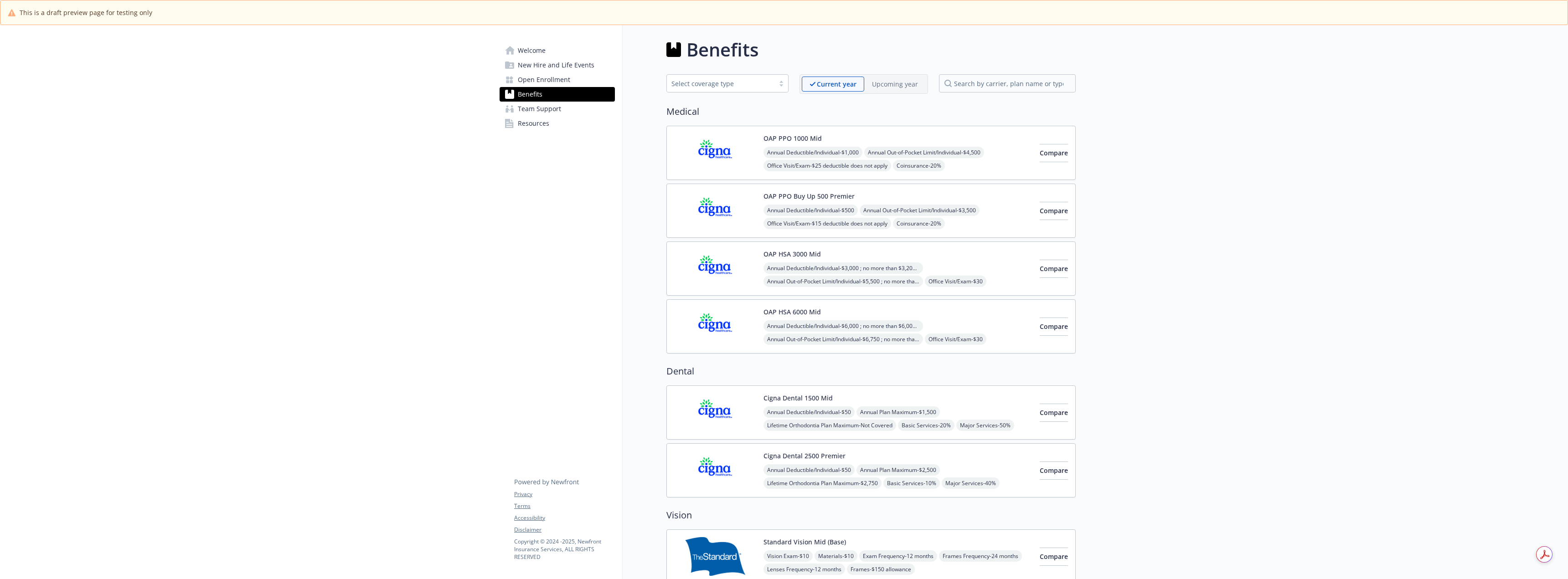
click at [545, 55] on link "Welcome" at bounding box center [557, 50] width 115 height 14
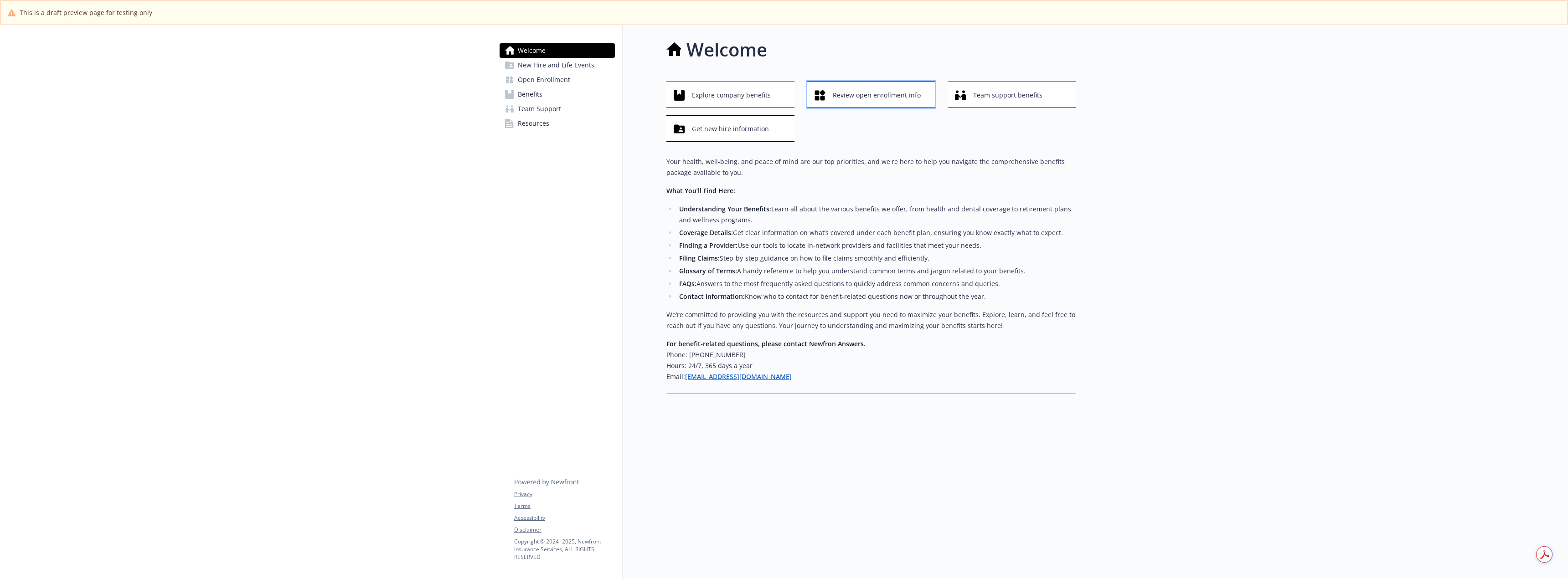
click at [835, 100] on span "Review open enrollment info" at bounding box center [876, 95] width 88 height 17
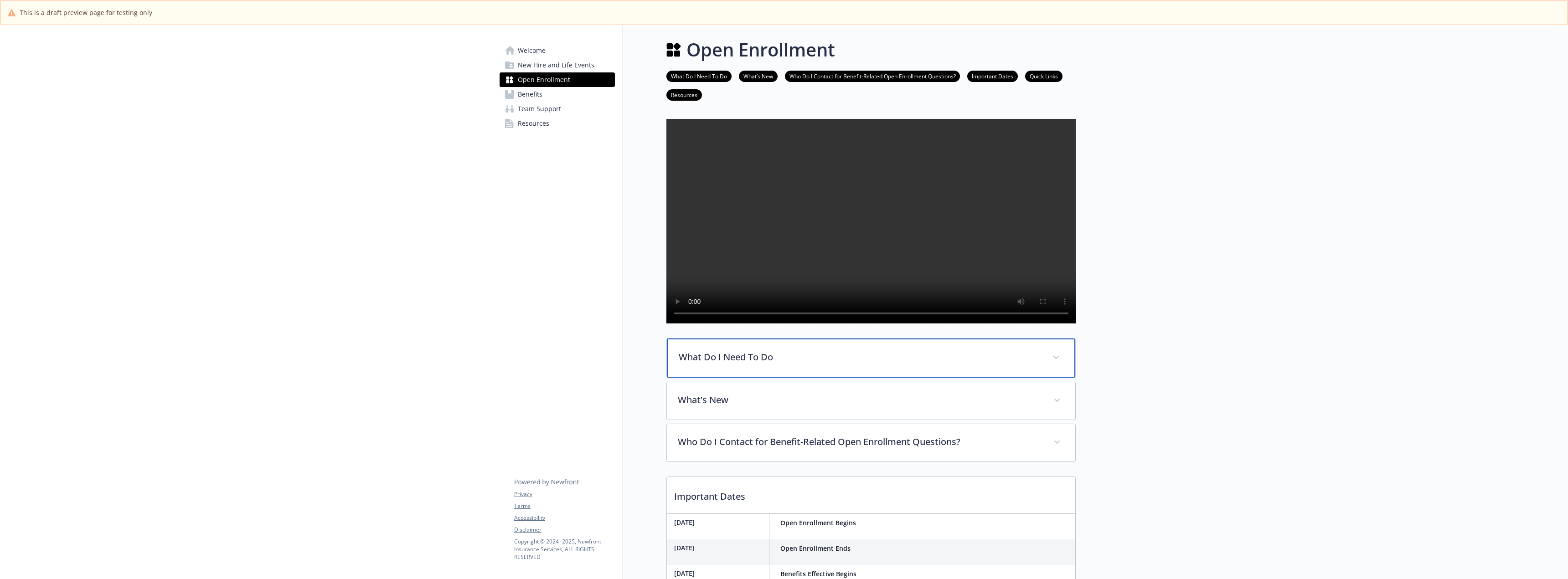
click at [882, 375] on div "What Do I Need To Do" at bounding box center [870, 358] width 408 height 39
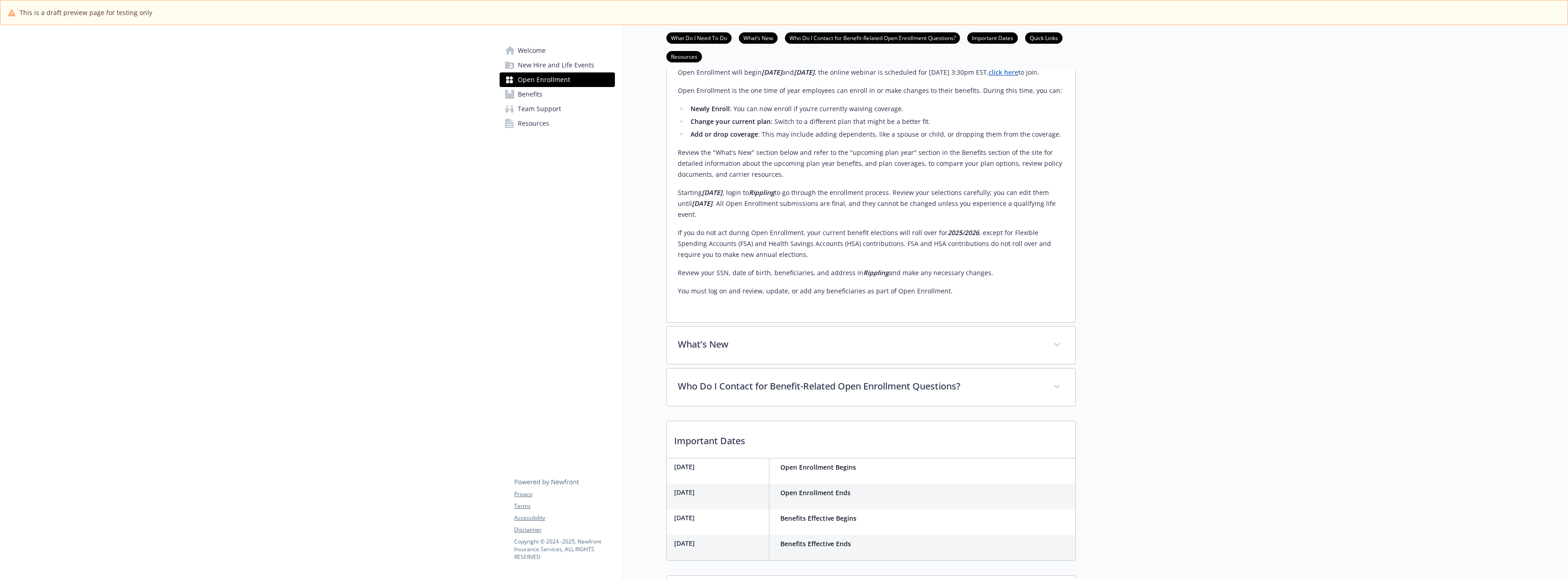
scroll to position [319, 0]
click at [871, 275] on p "Review your SSN, date of birth, beneficiaries, and address in Rippling and make…" at bounding box center [871, 270] width 386 height 11
click at [827, 349] on p "What’s New" at bounding box center [860, 342] width 363 height 14
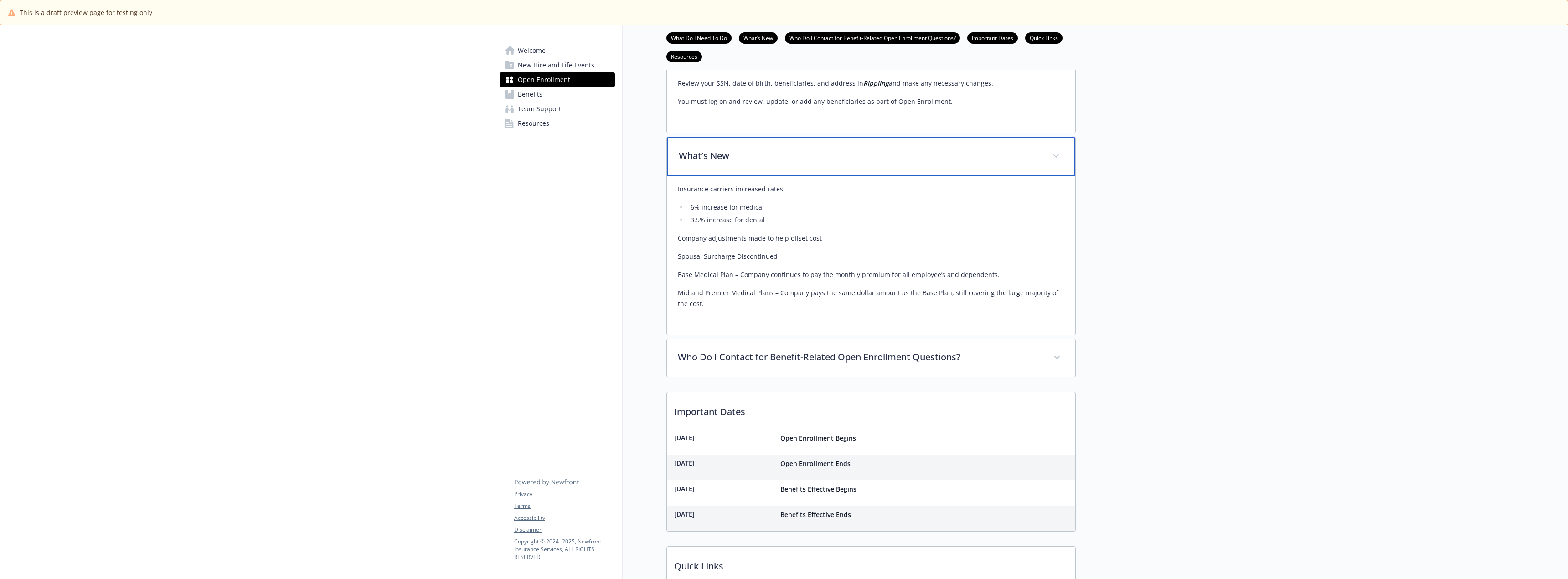
scroll to position [546, 0]
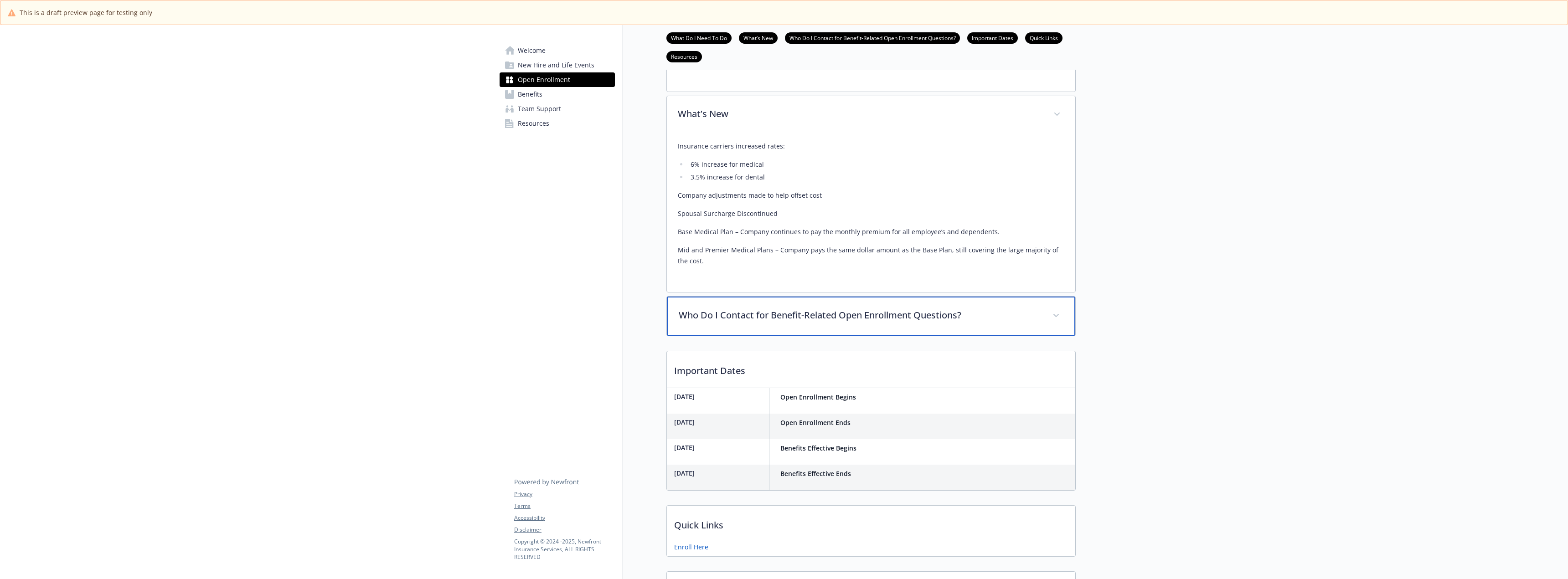
click at [817, 322] on p "Who Do I Contact for Benefit-Related Open Enrollment Questions?" at bounding box center [860, 315] width 363 height 14
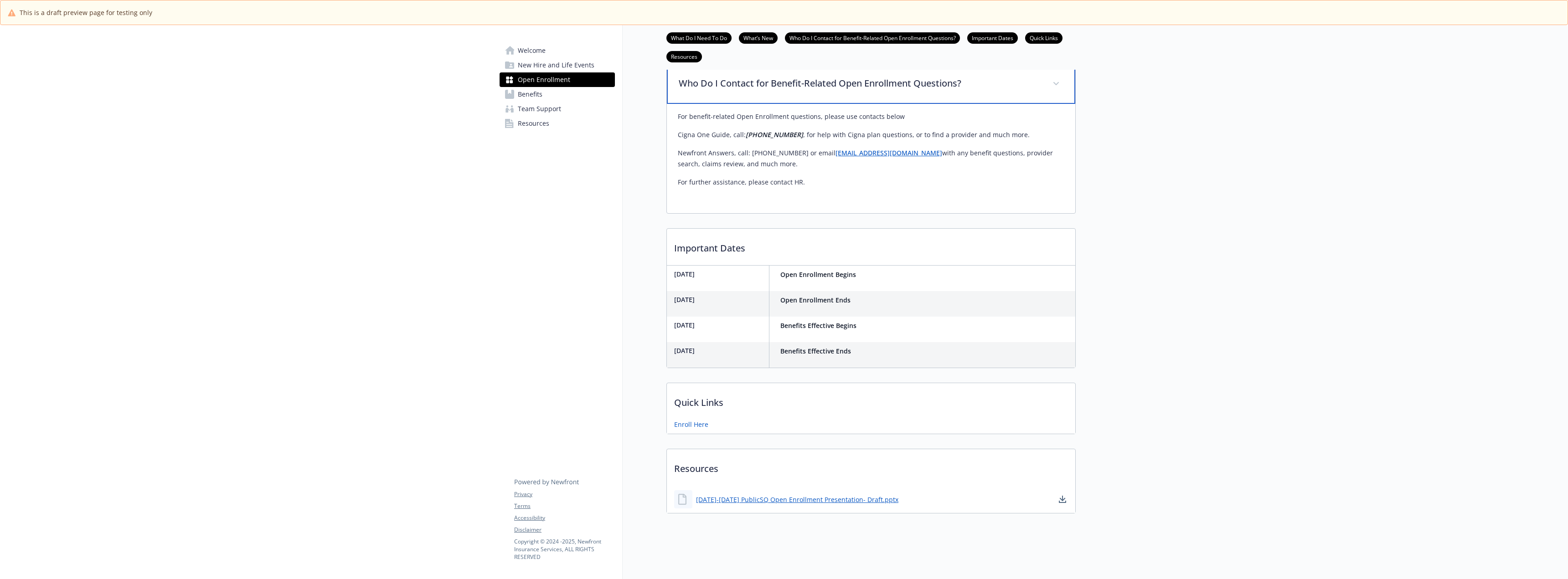
scroll to position [821, 0]
click at [699, 418] on link "Enroll Here" at bounding box center [692, 423] width 36 height 11
click at [748, 496] on link "[DATE]-[DATE] PublicSQ Open Enrollment Presentation- Draft.pptx" at bounding box center [798, 499] width 205 height 11
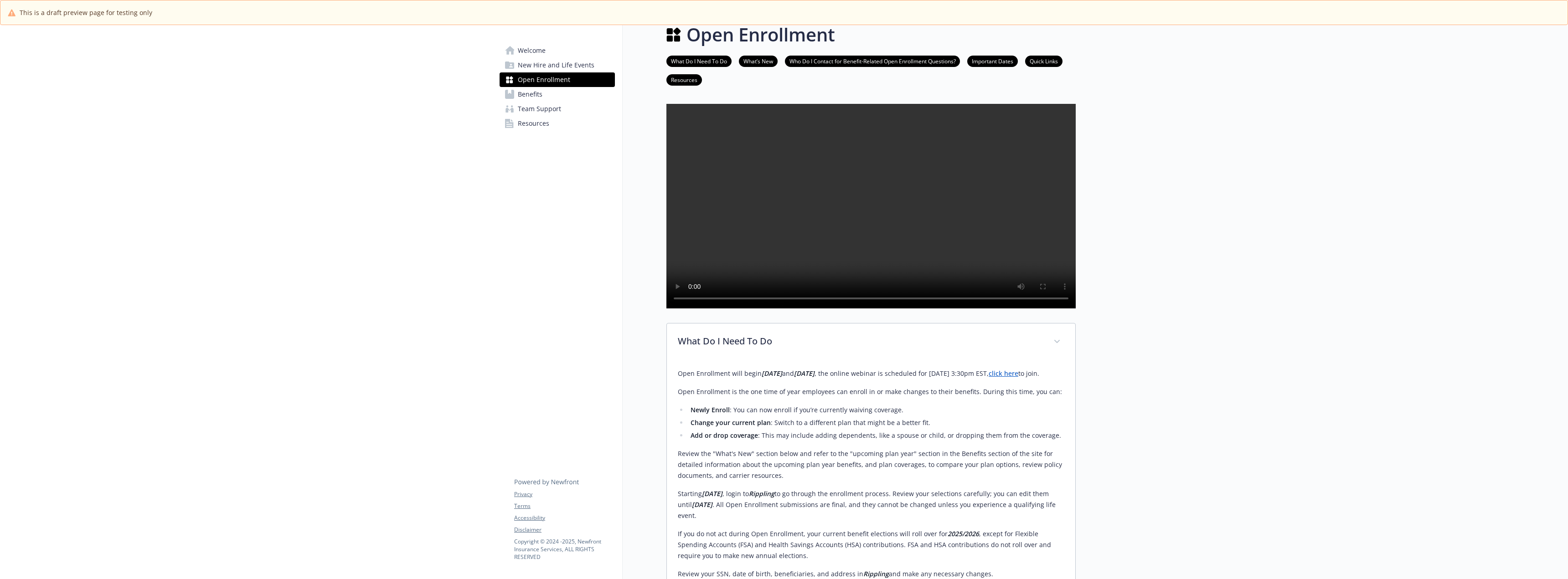
scroll to position [0, 0]
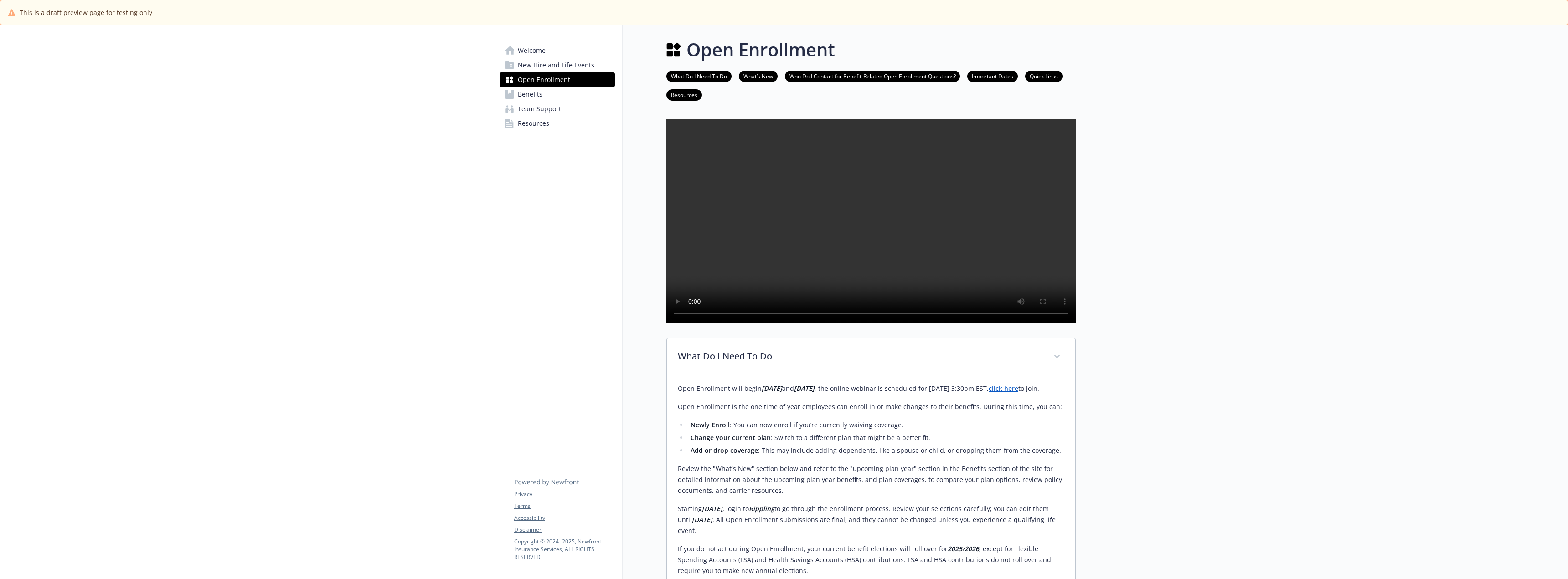
click at [543, 71] on span "New Hire and Life Events" at bounding box center [555, 64] width 77 height 14
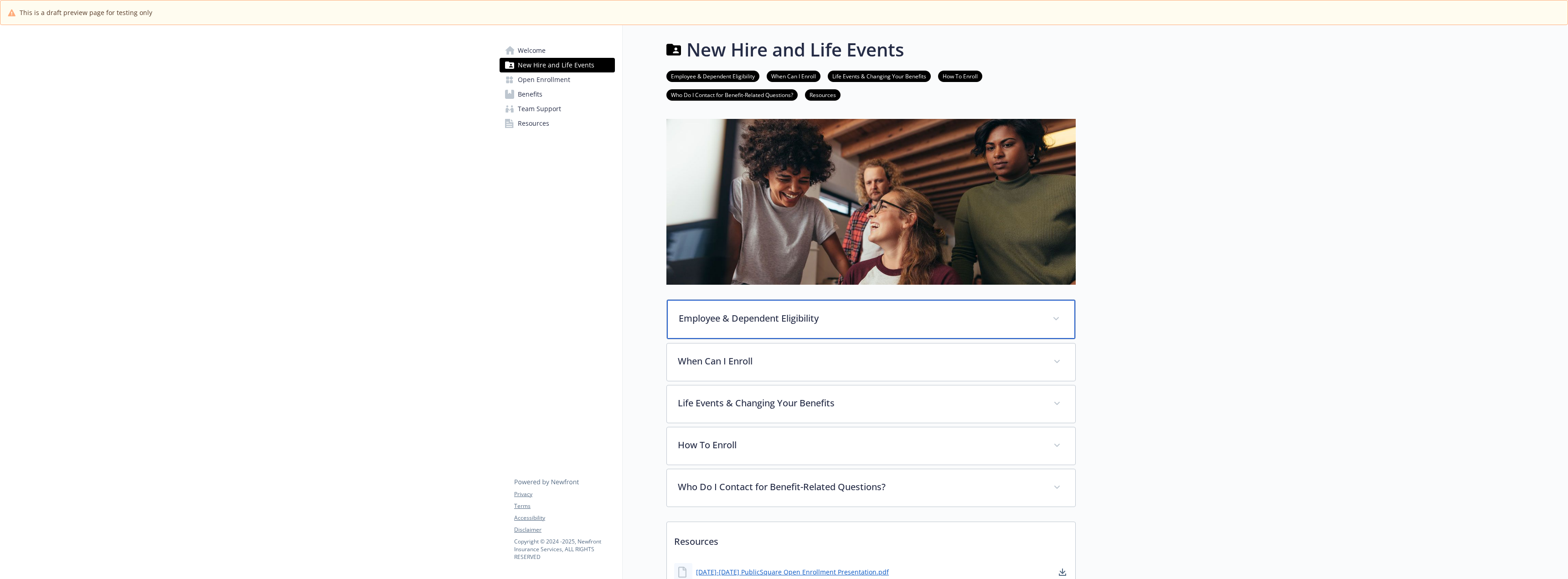
click at [849, 321] on p "Employee & Dependent Eligibility" at bounding box center [860, 318] width 363 height 14
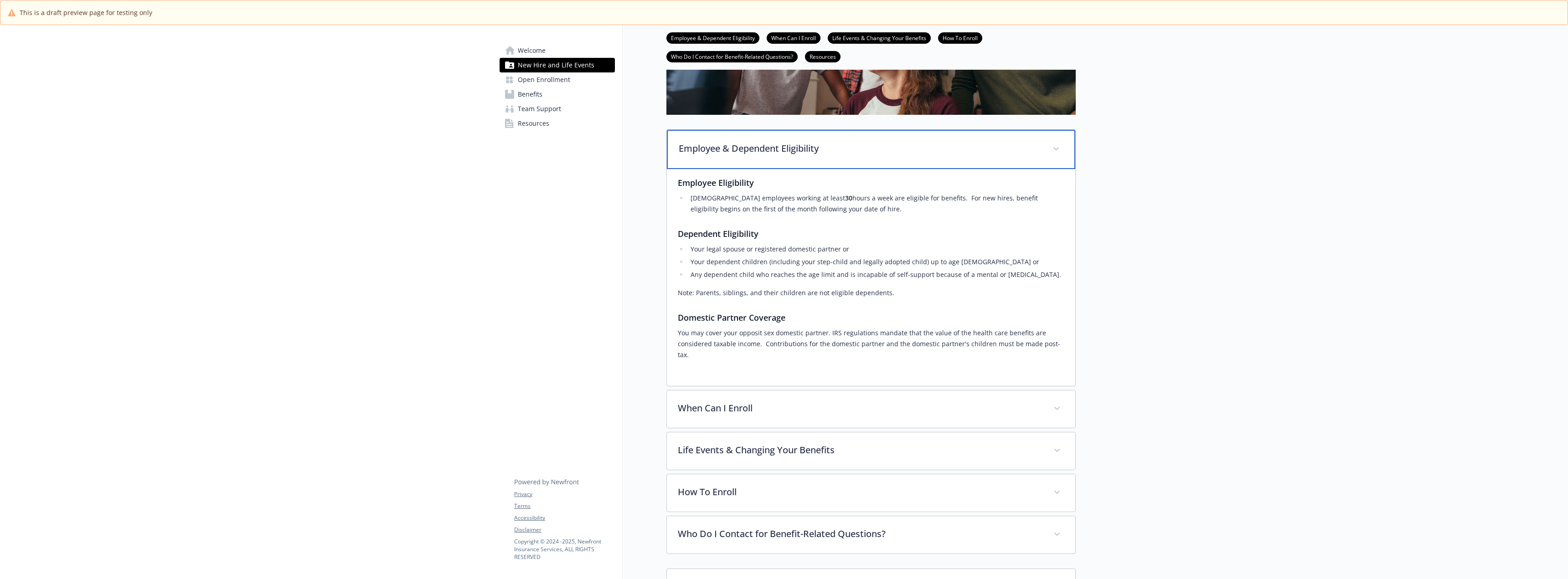
scroll to position [182, 0]
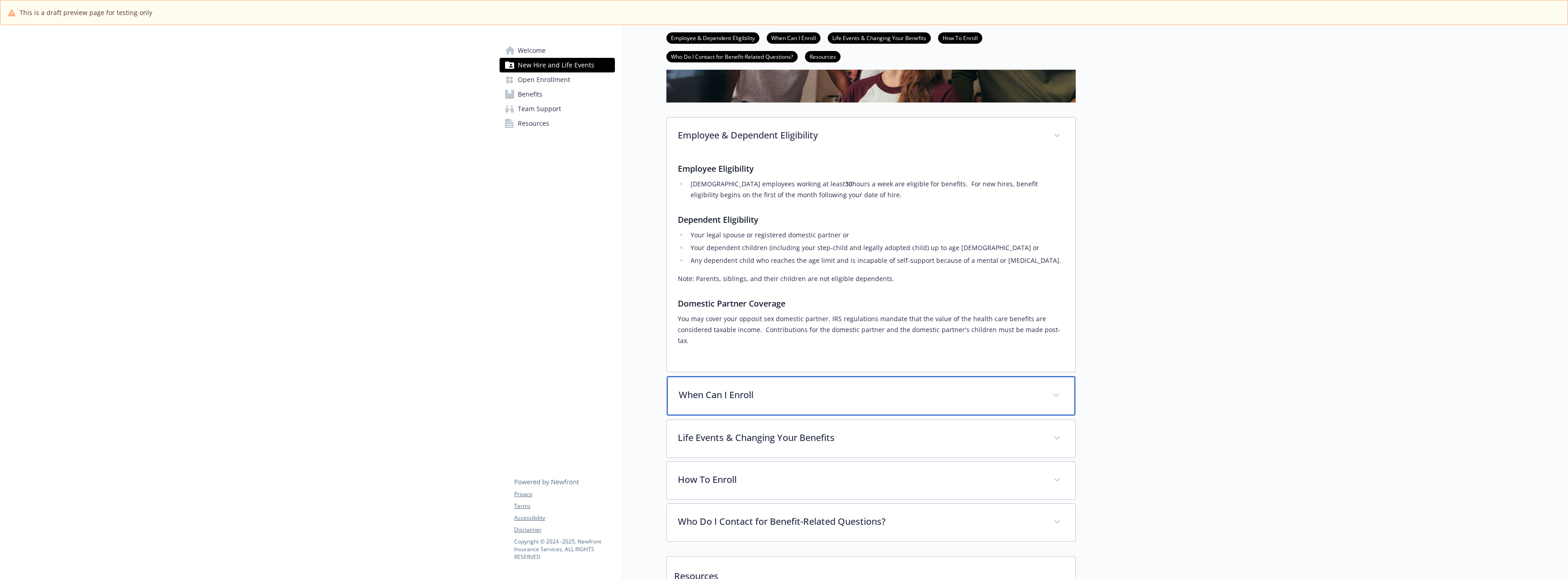
click at [748, 388] on p "When Can I Enroll" at bounding box center [860, 395] width 363 height 14
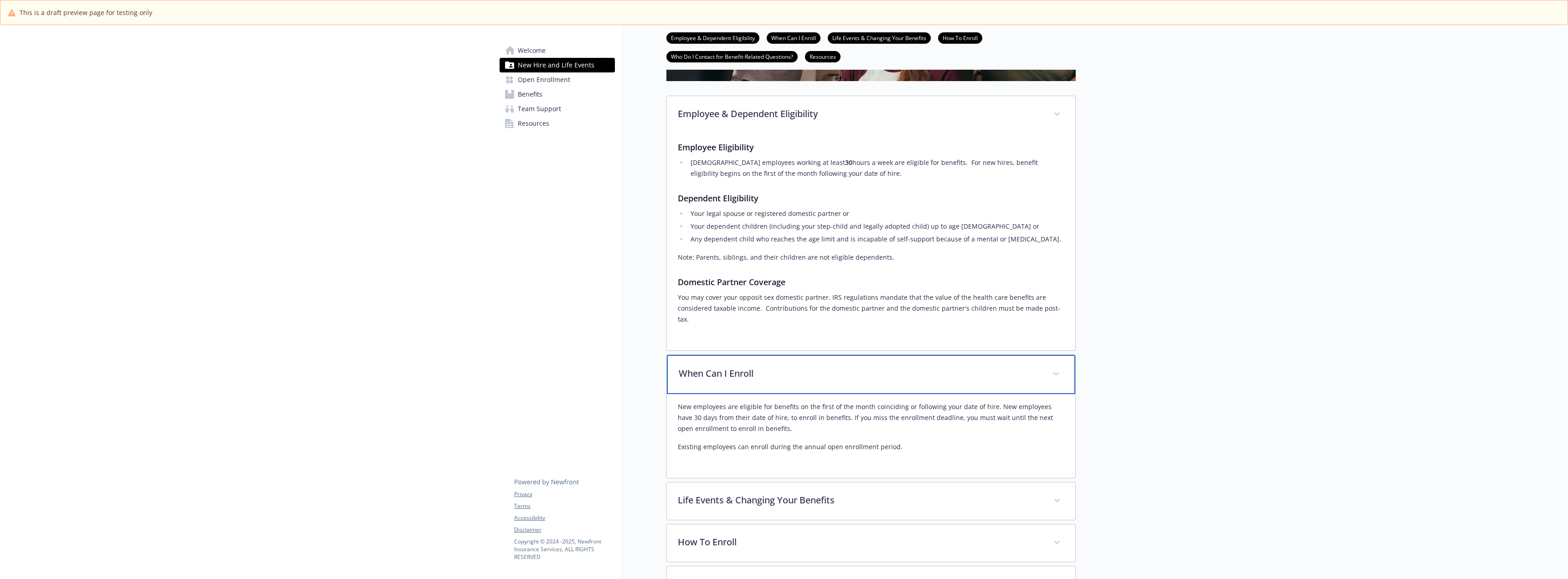
scroll to position [319, 0]
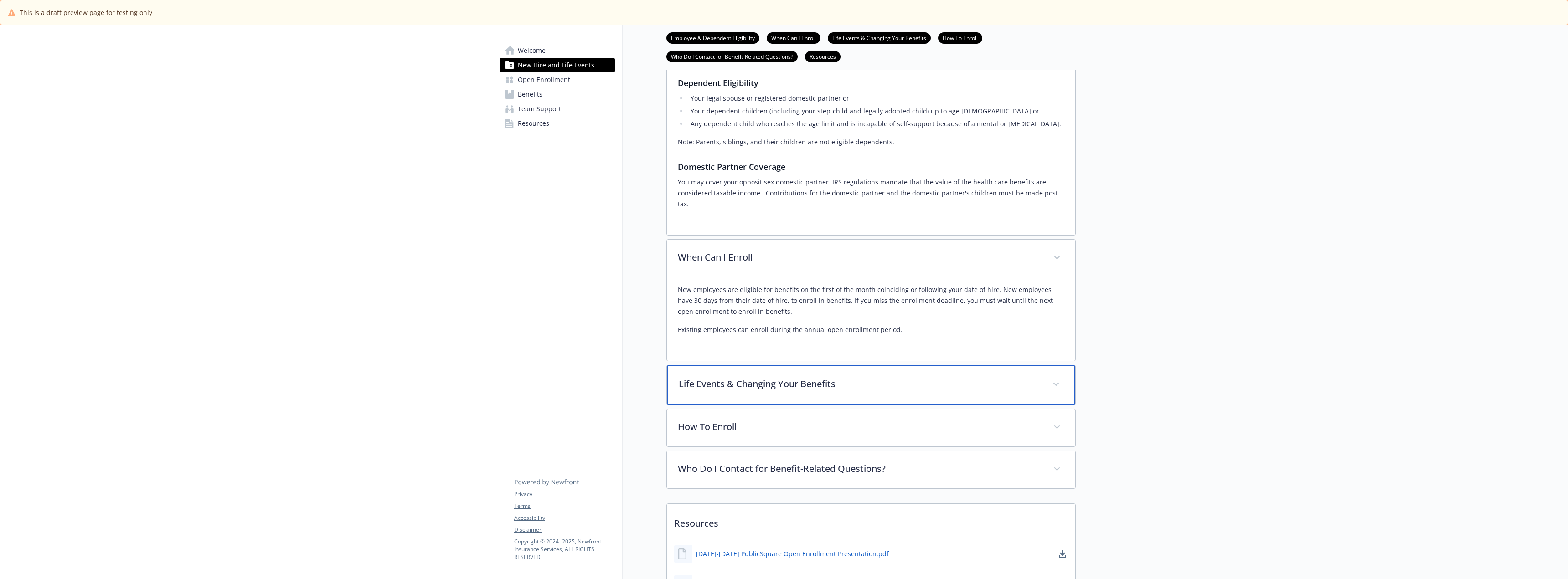
click at [809, 377] on p "Life Events & Changing Your Benefits" at bounding box center [860, 384] width 363 height 14
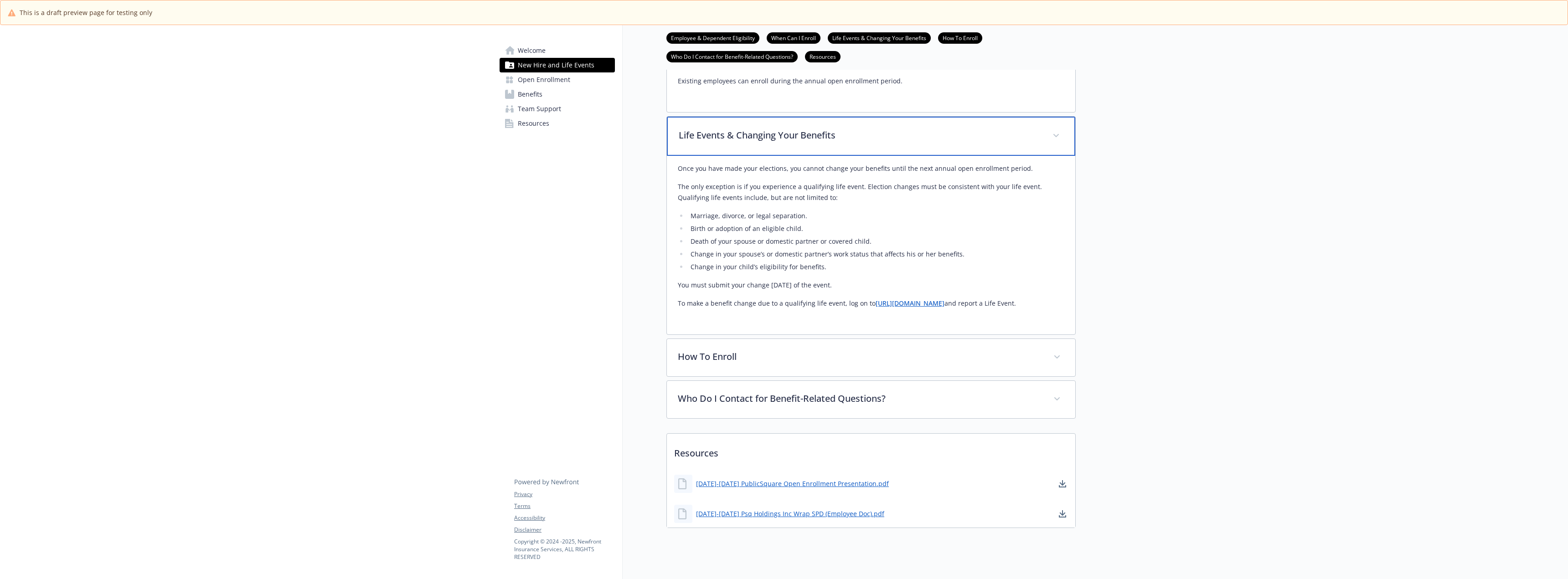
scroll to position [577, 0]
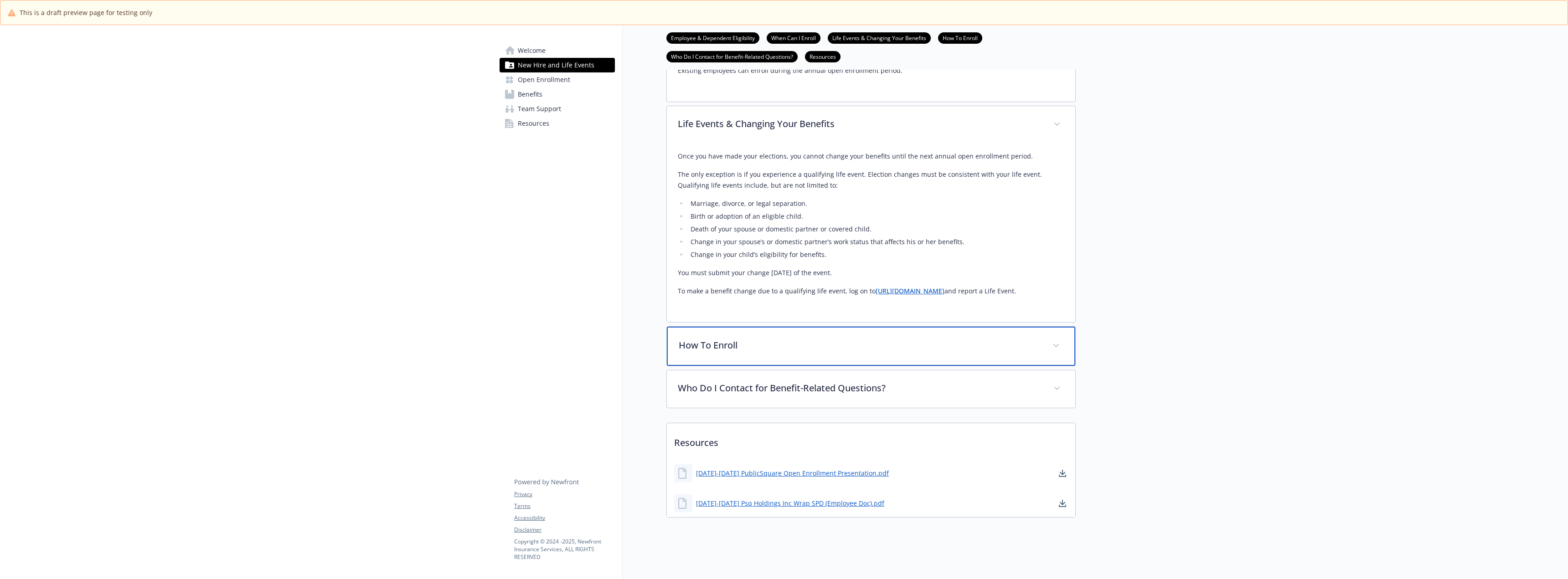
click at [804, 338] on p "How To Enroll" at bounding box center [860, 345] width 363 height 14
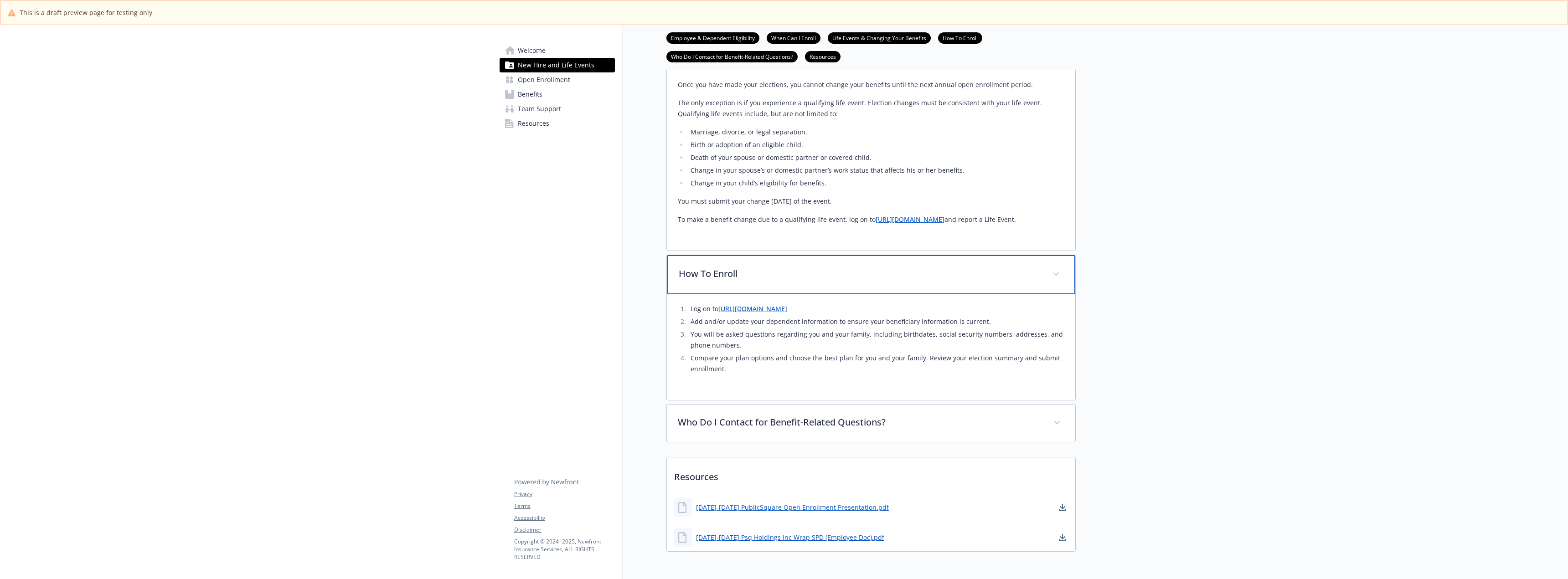
scroll to position [683, 0]
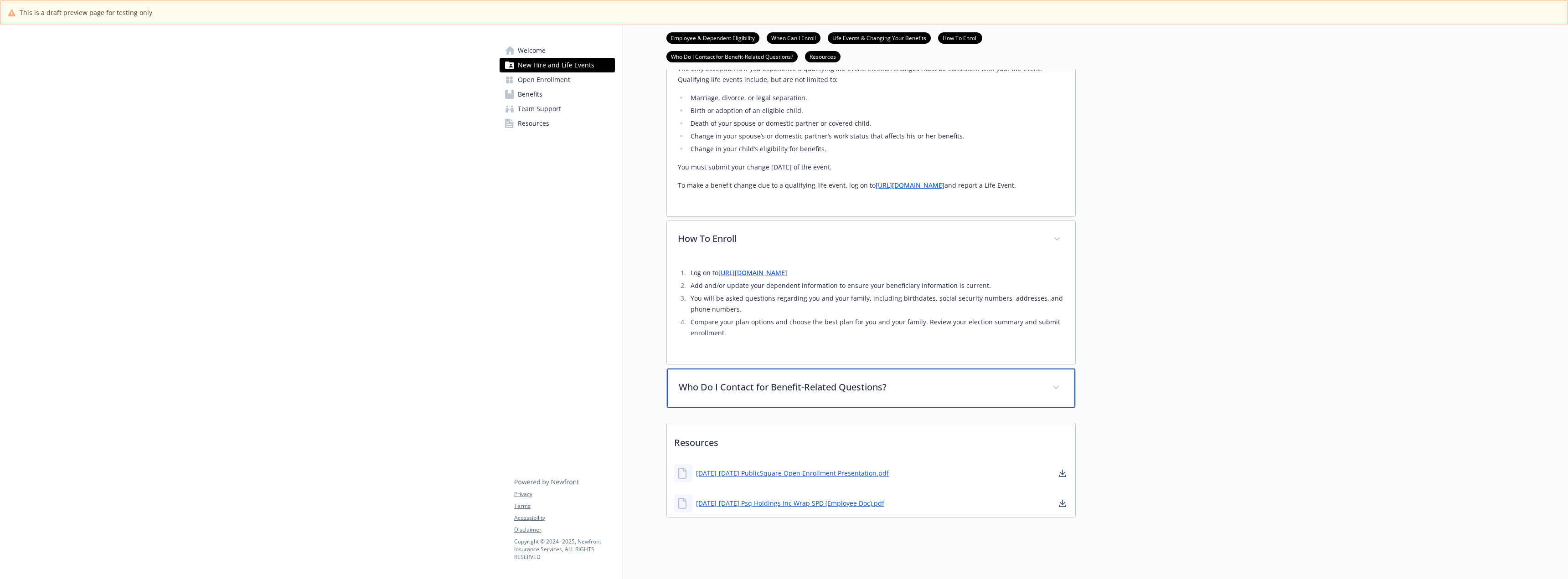
click at [804, 386] on div "Who Do I Contact for Benefit-Related Questions?" at bounding box center [870, 388] width 408 height 39
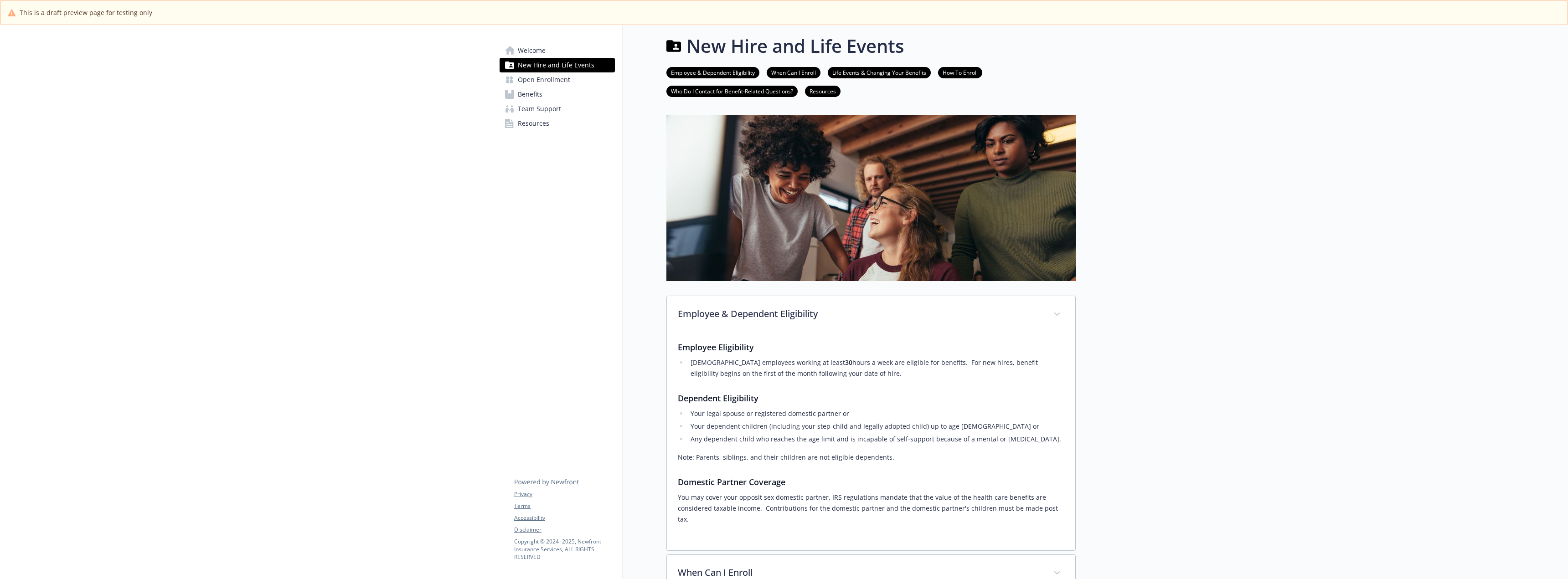
scroll to position [0, 0]
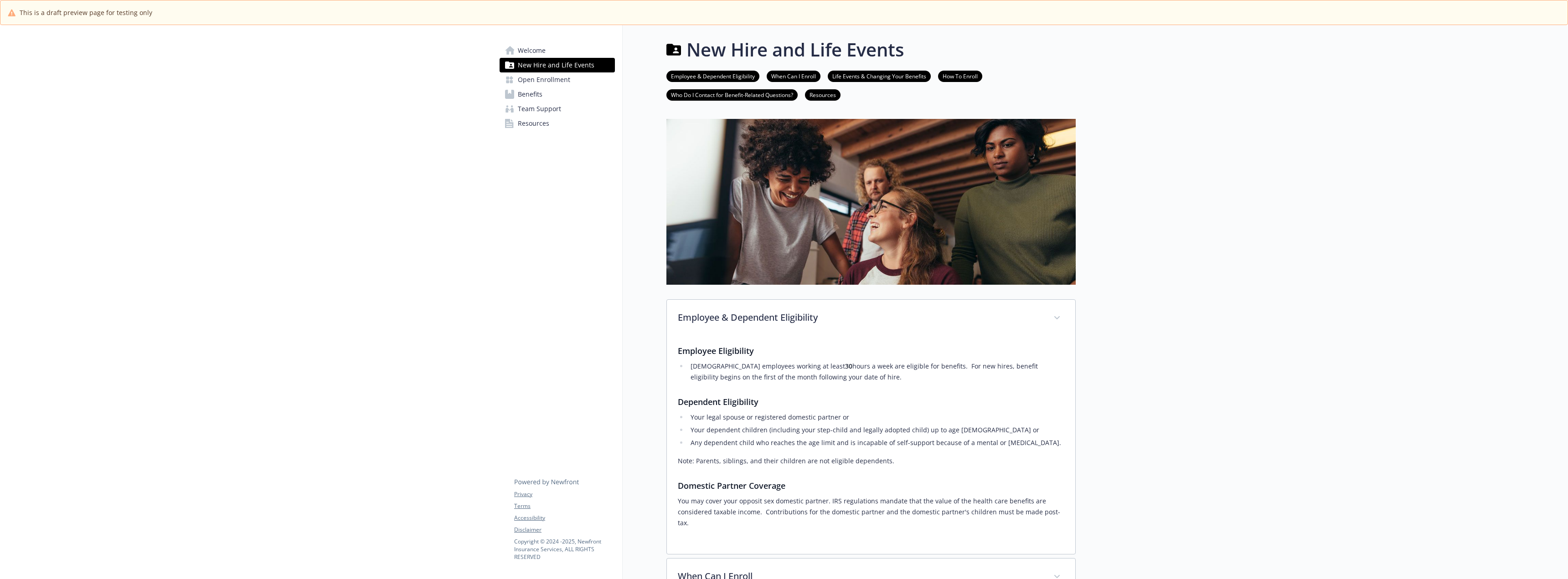
click at [534, 85] on span "Open Enrollment" at bounding box center [543, 79] width 52 height 14
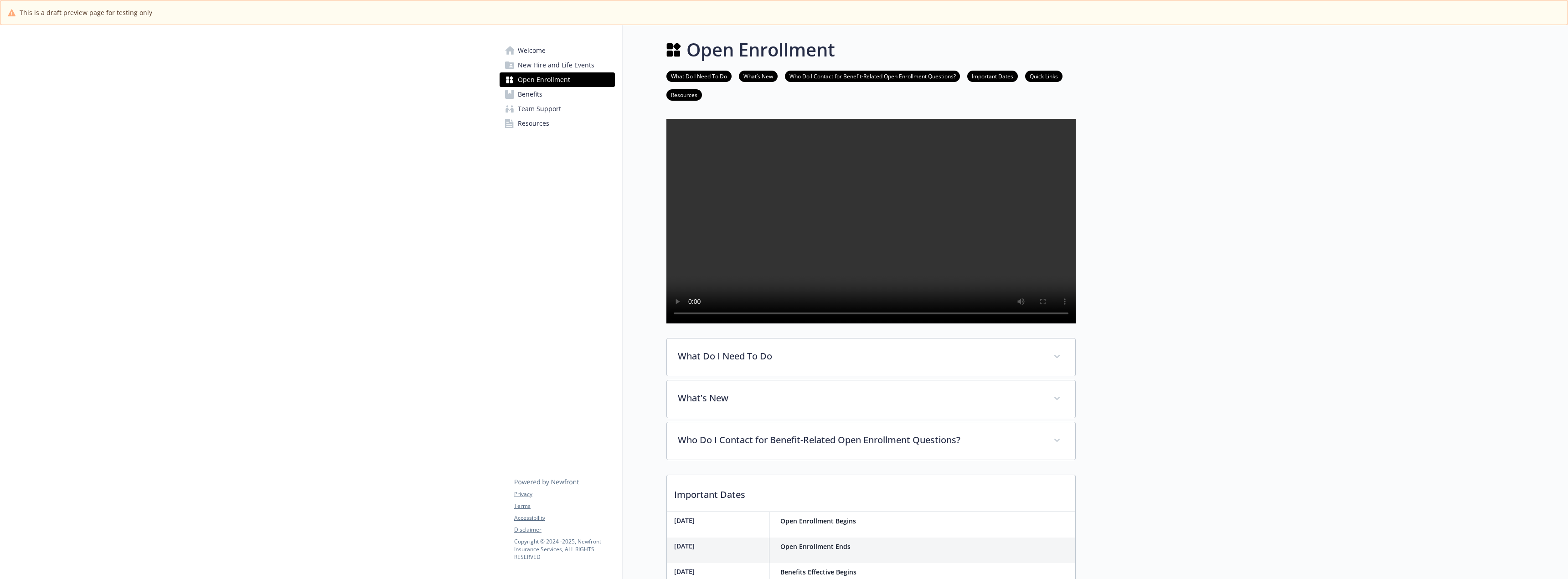
click at [533, 91] on span "Benefits" at bounding box center [529, 94] width 24 height 14
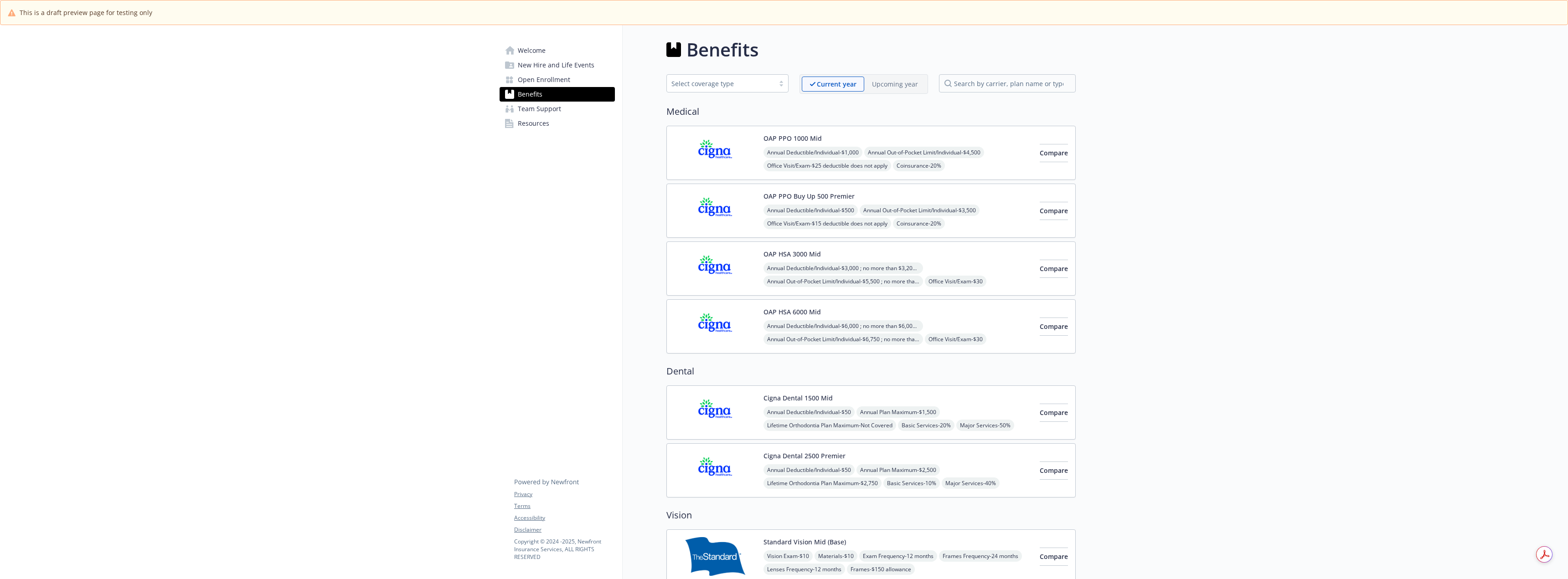
click at [545, 109] on span "Team Support" at bounding box center [539, 108] width 43 height 14
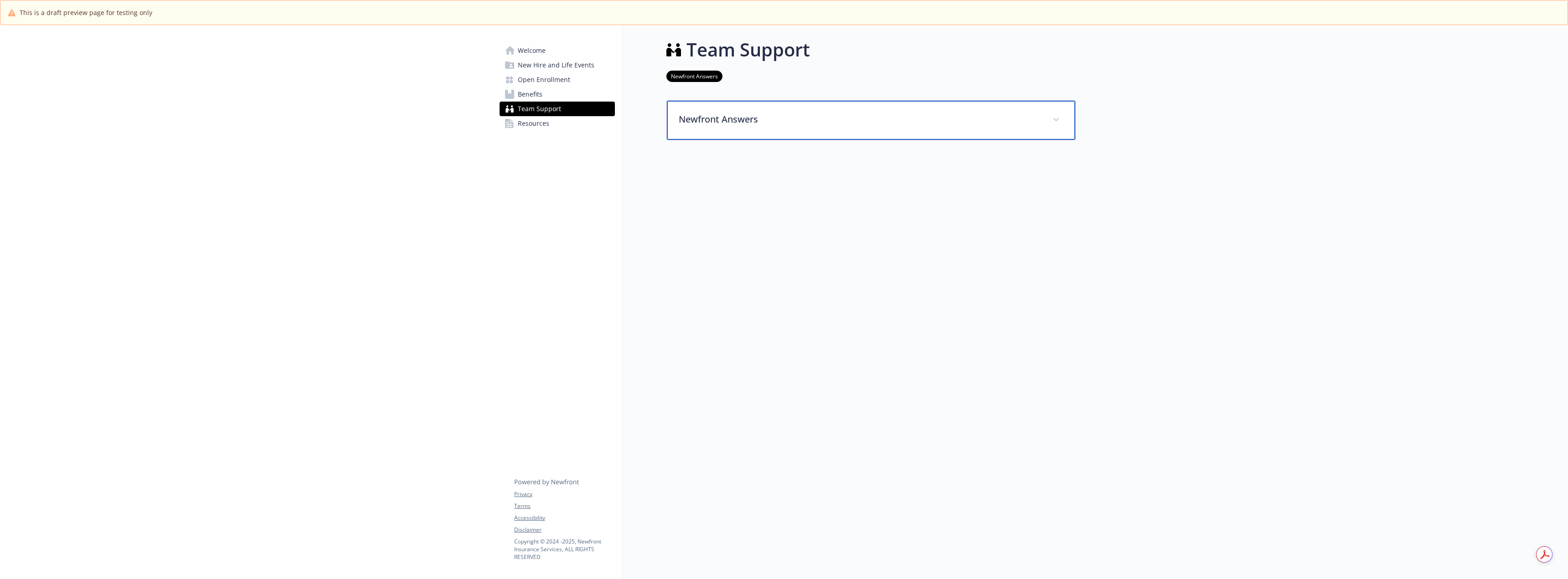
click at [745, 129] on div "Newfront Answers" at bounding box center [870, 120] width 408 height 39
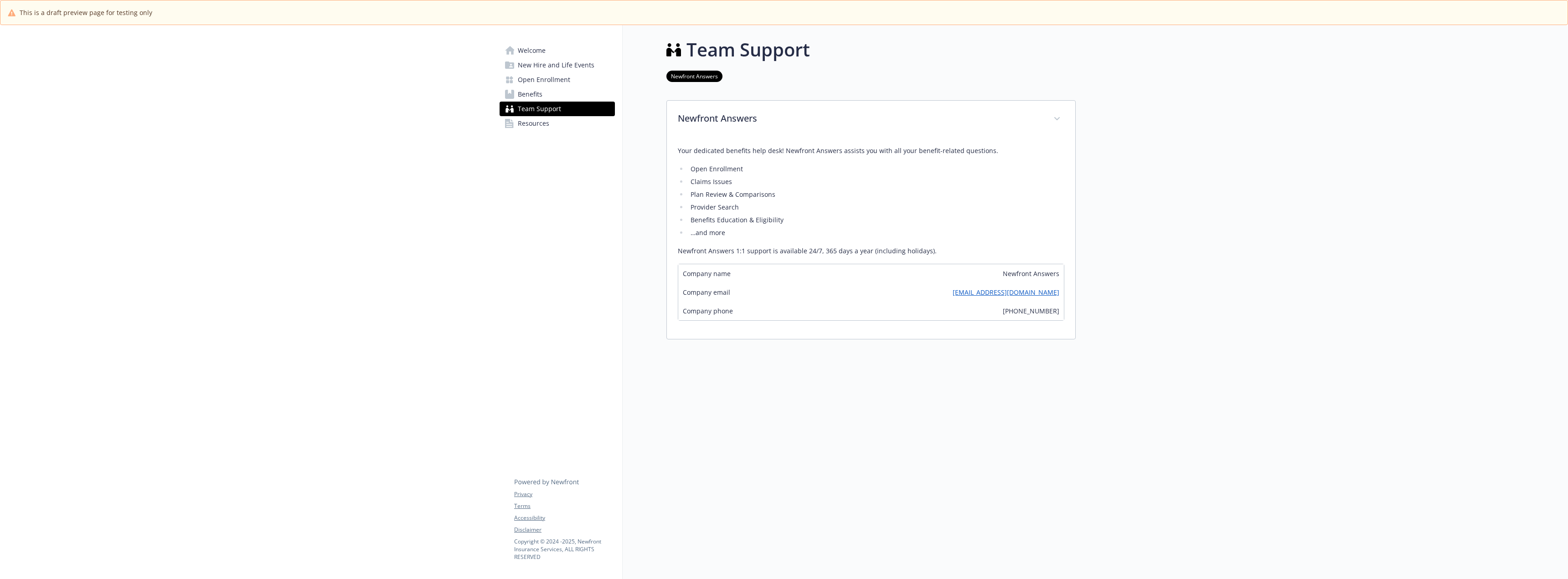
click at [562, 127] on link "Resources" at bounding box center [557, 123] width 115 height 14
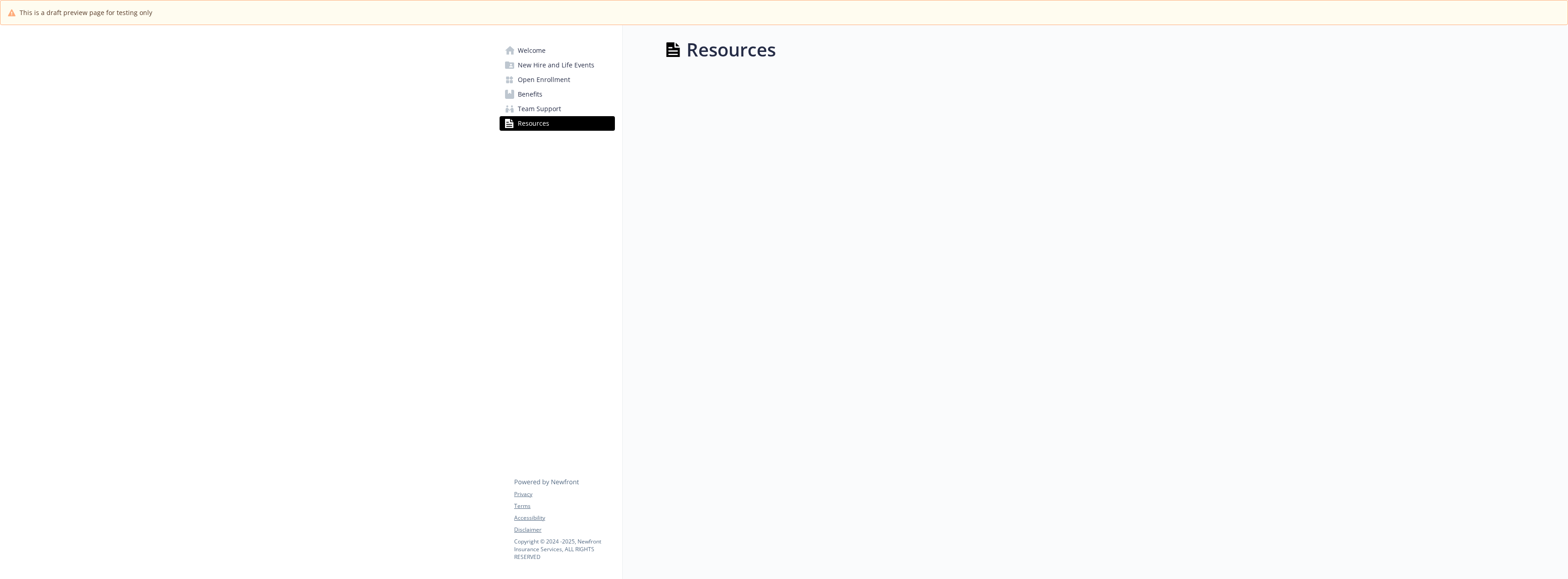
click at [536, 53] on span "Welcome" at bounding box center [531, 50] width 28 height 14
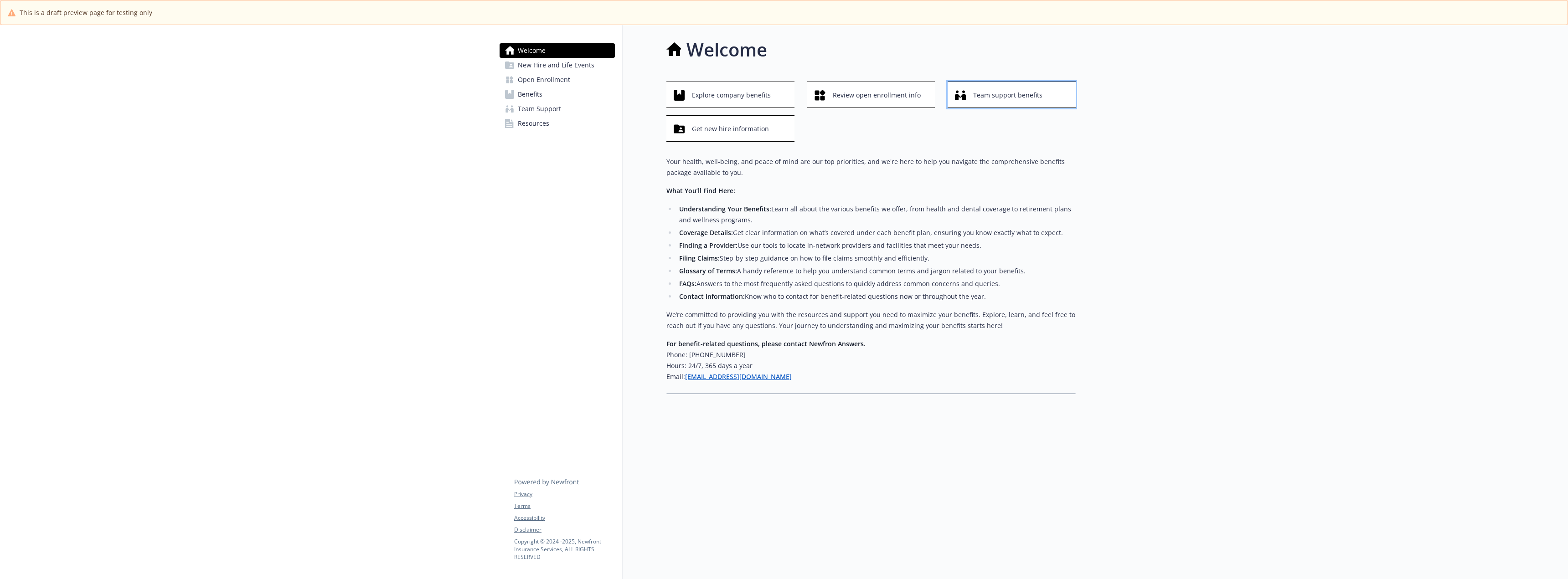
click at [996, 93] on span "Team support benefits" at bounding box center [1007, 95] width 69 height 17
